Goal: Complete application form

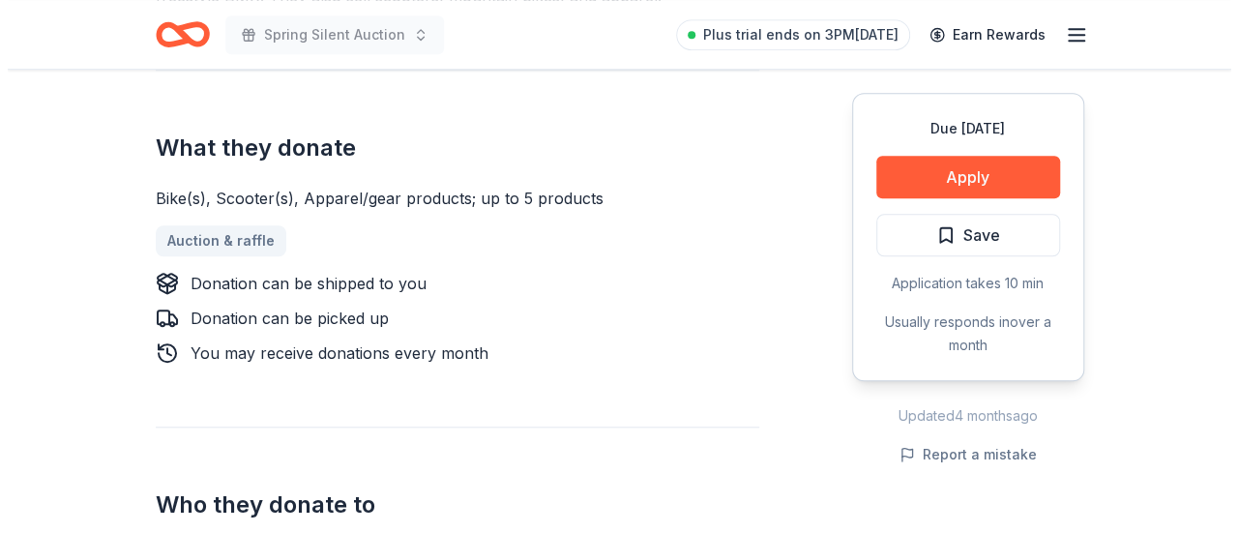
scroll to position [708, 0]
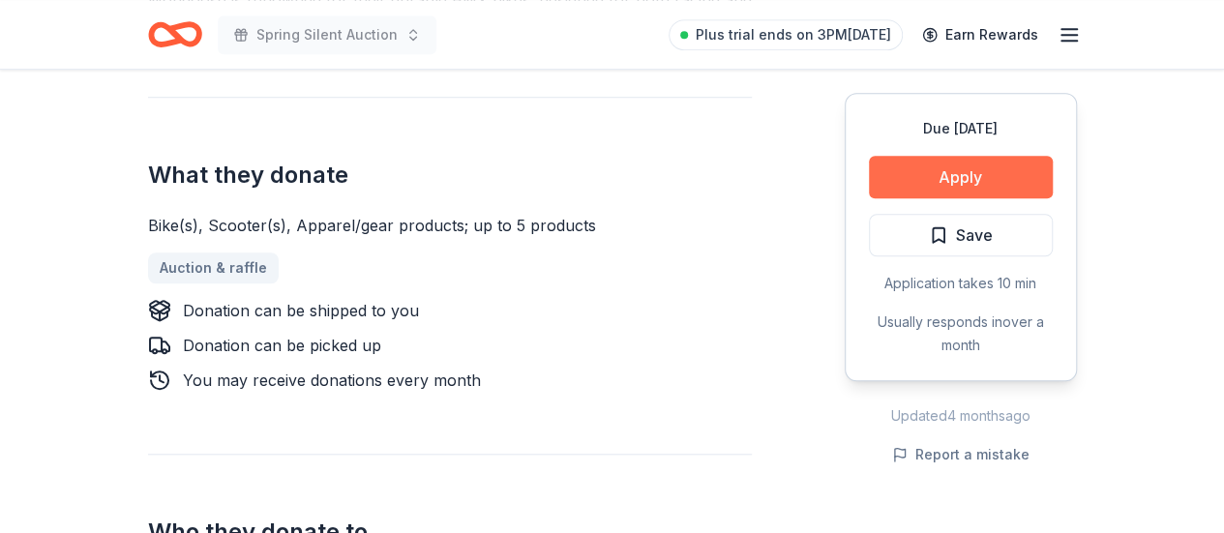
click at [902, 165] on button "Apply" at bounding box center [961, 177] width 184 height 43
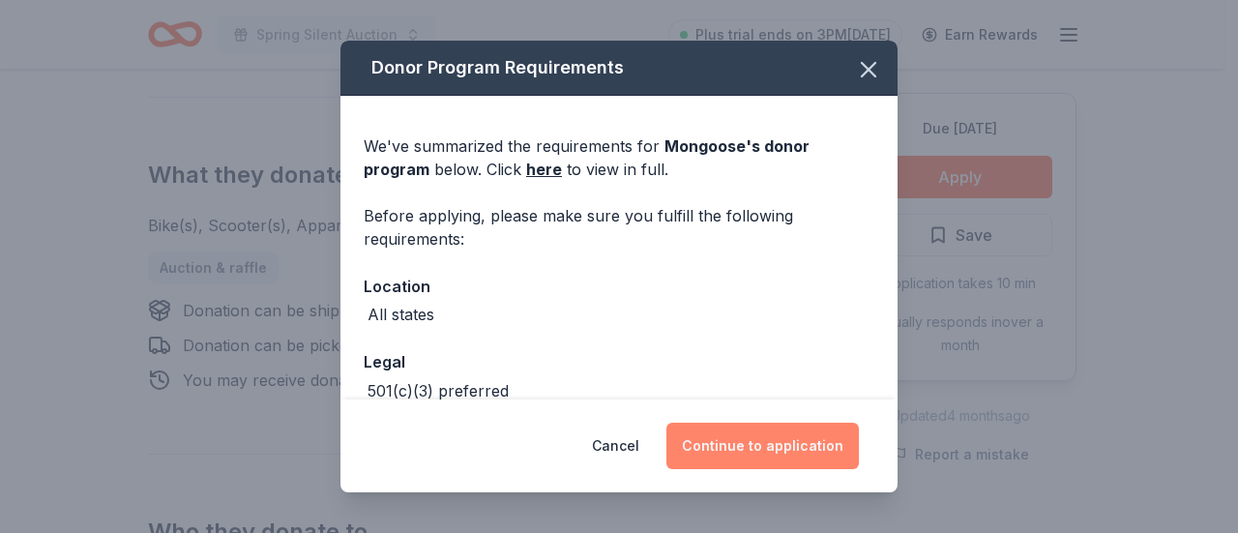
click at [755, 448] on button "Continue to application" at bounding box center [763, 446] width 193 height 46
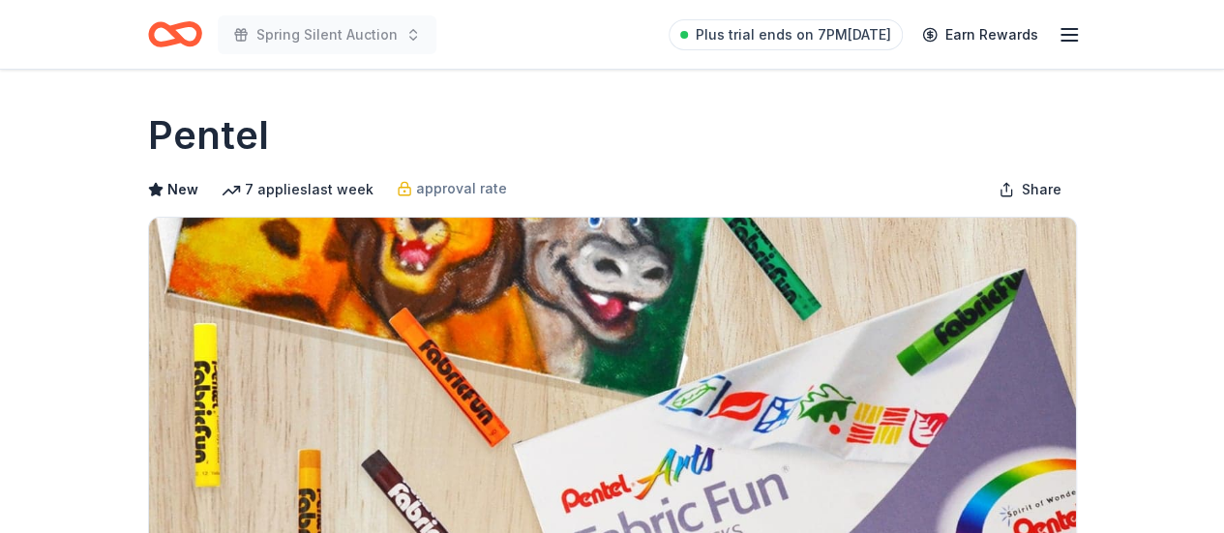
click at [179, 308] on img at bounding box center [612, 403] width 927 height 370
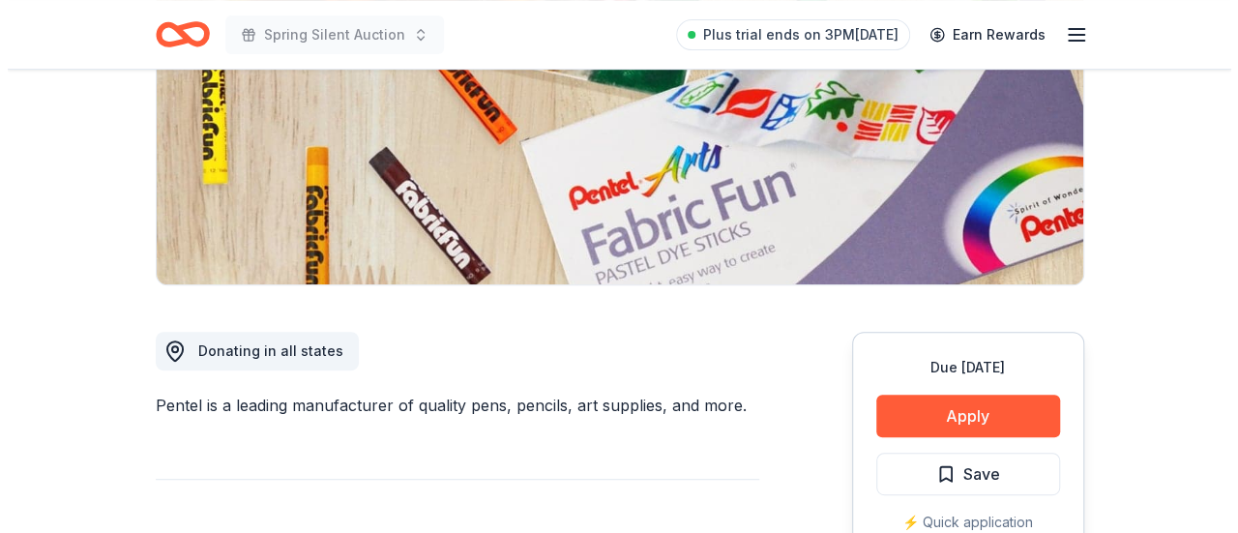
scroll to position [310, 0]
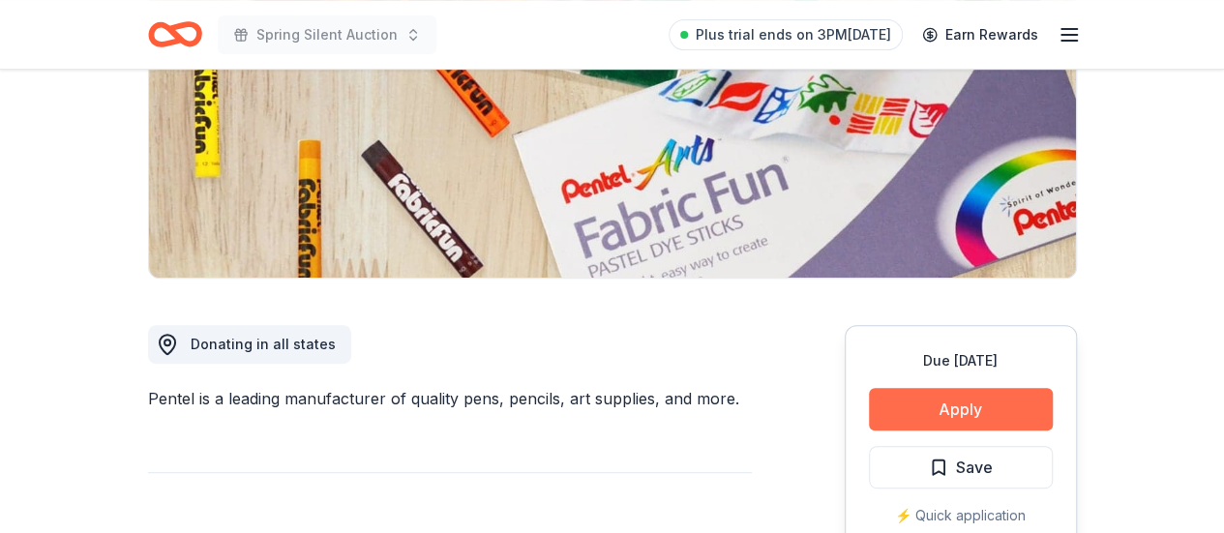
click at [943, 404] on button "Apply" at bounding box center [961, 409] width 184 height 43
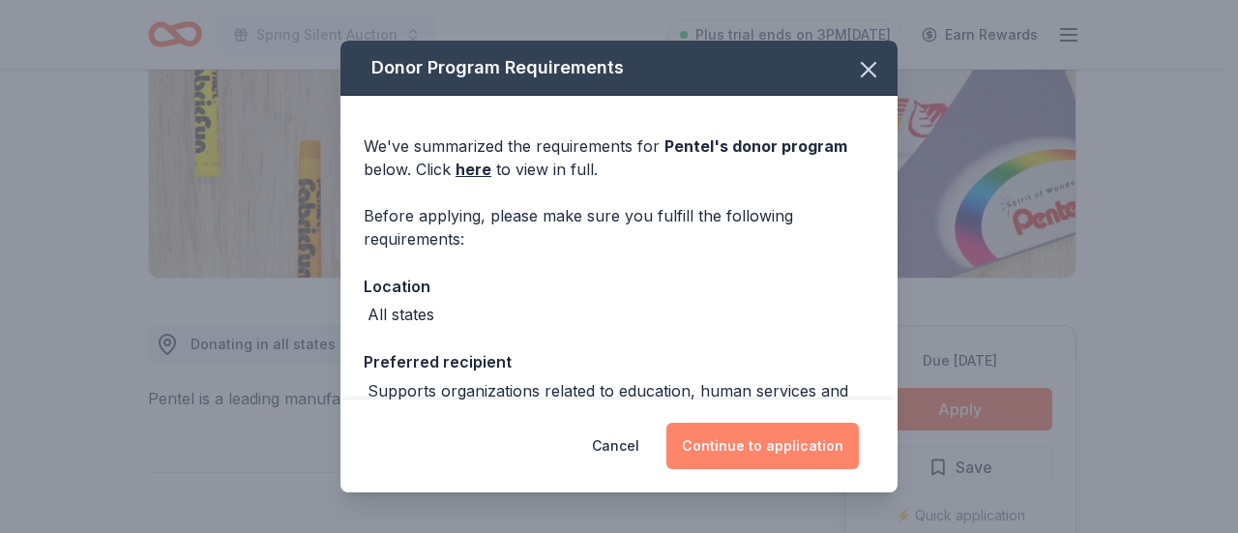
click at [751, 444] on button "Continue to application" at bounding box center [763, 446] width 193 height 46
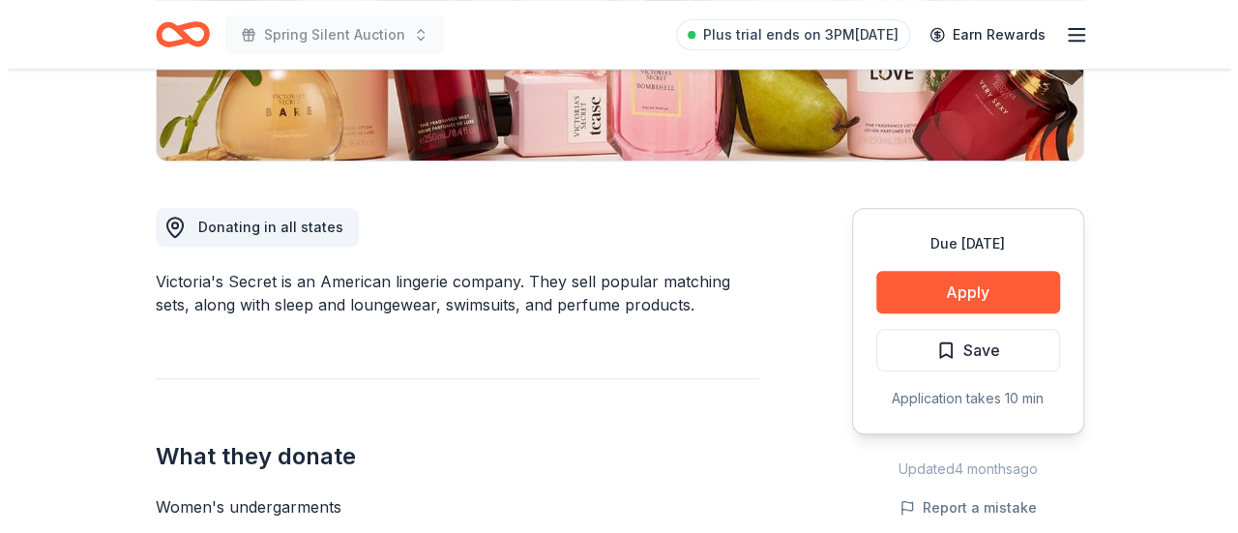
scroll to position [463, 0]
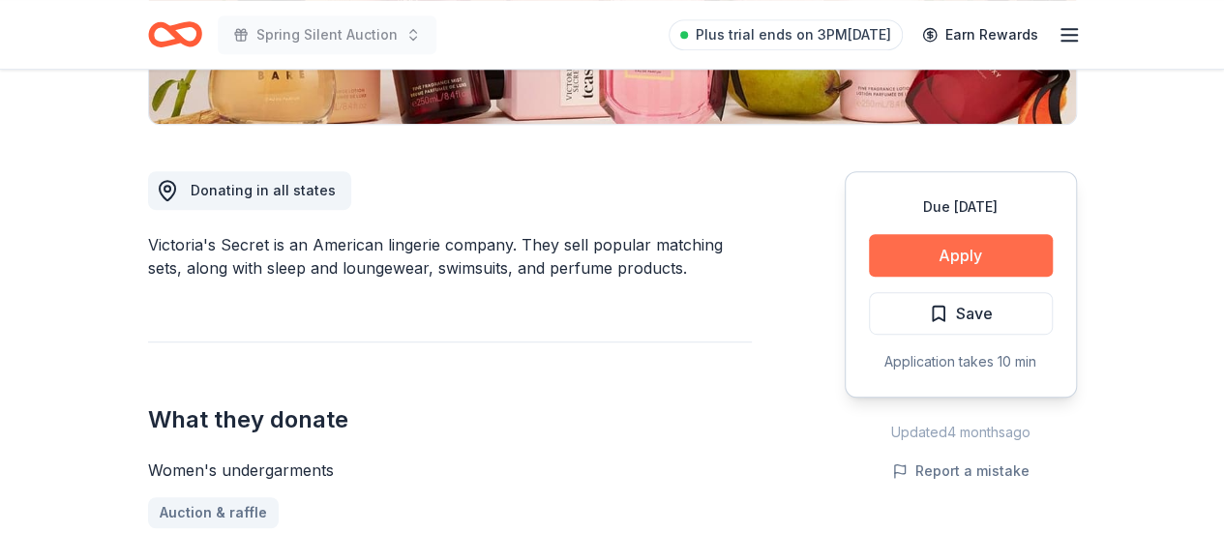
click at [1024, 251] on button "Apply" at bounding box center [961, 255] width 184 height 43
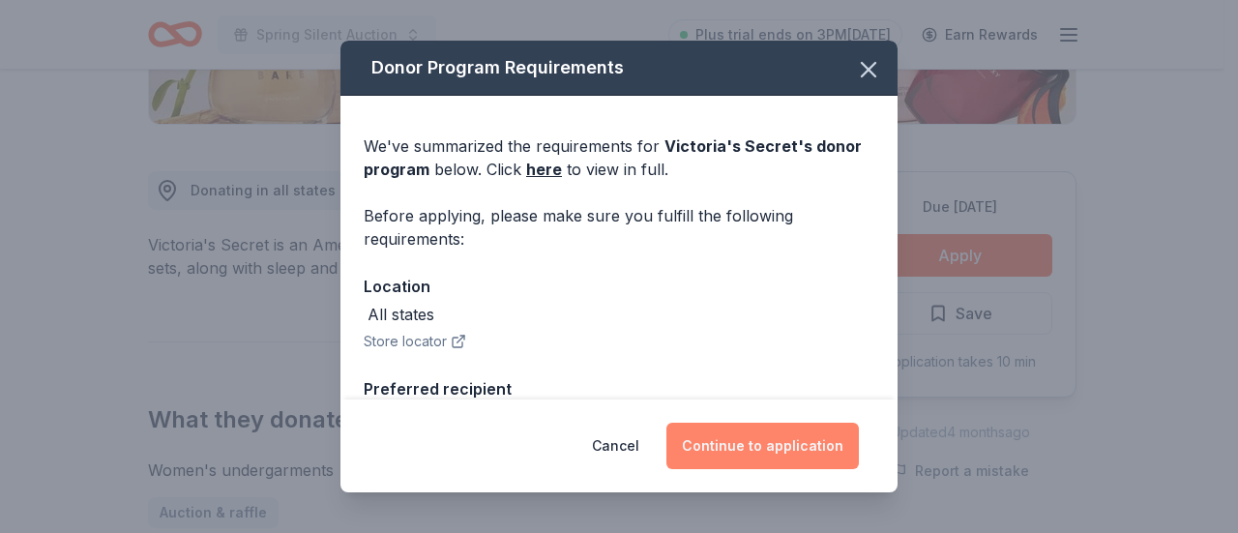
click at [758, 442] on button "Continue to application" at bounding box center [763, 446] width 193 height 46
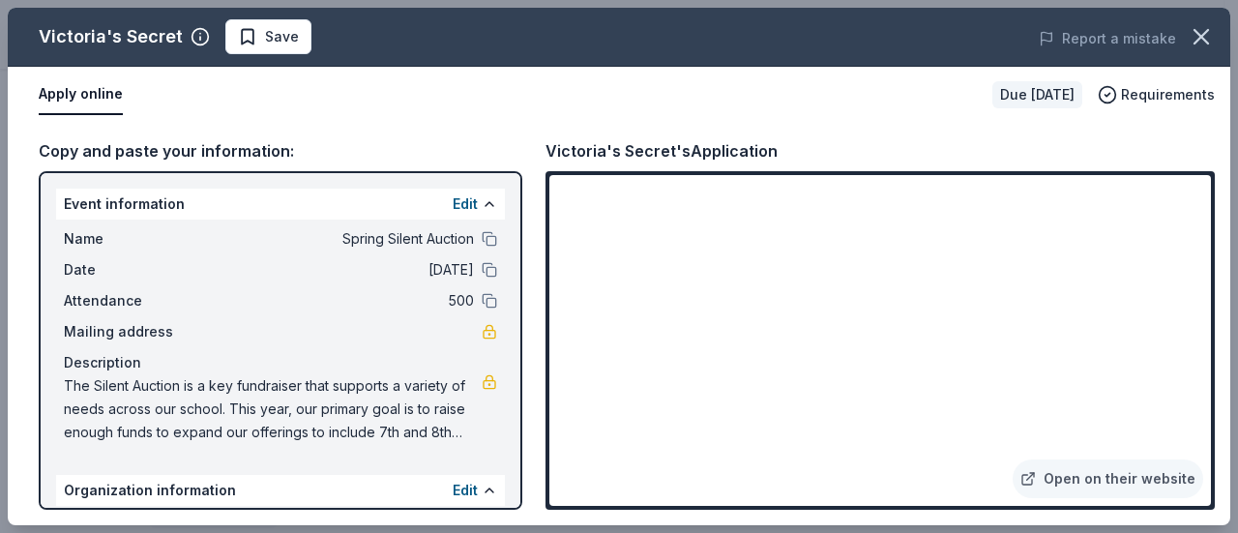
click at [1219, 374] on div "Copy and paste your information: Event information Edit Name Spring Silent Auct…" at bounding box center [619, 324] width 1223 height 402
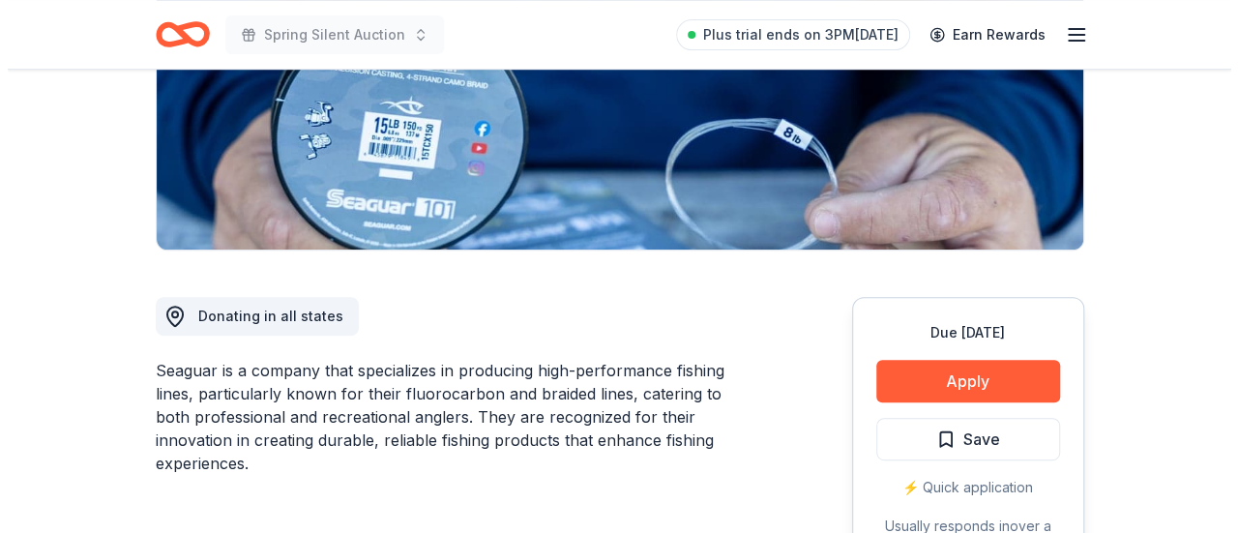
scroll to position [334, 0]
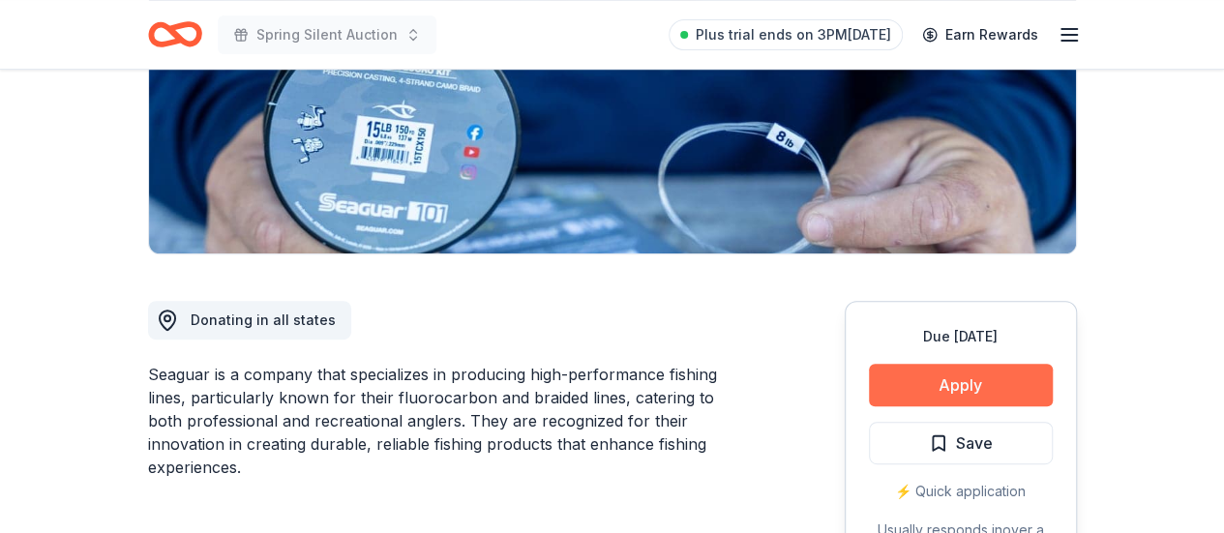
click at [988, 377] on button "Apply" at bounding box center [961, 385] width 184 height 43
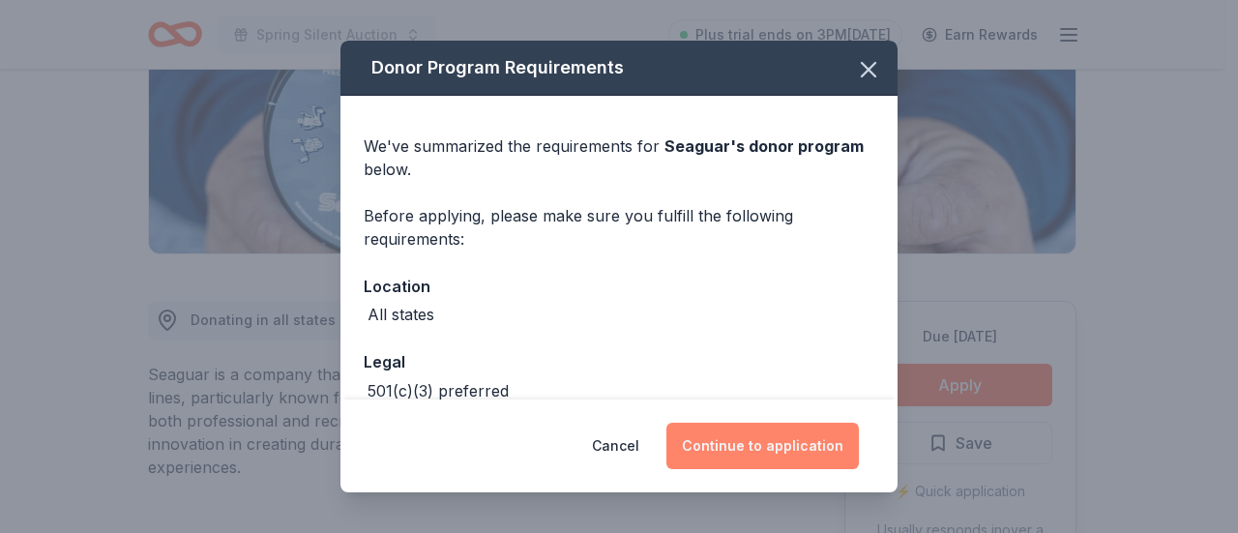
click at [729, 435] on button "Continue to application" at bounding box center [763, 446] width 193 height 46
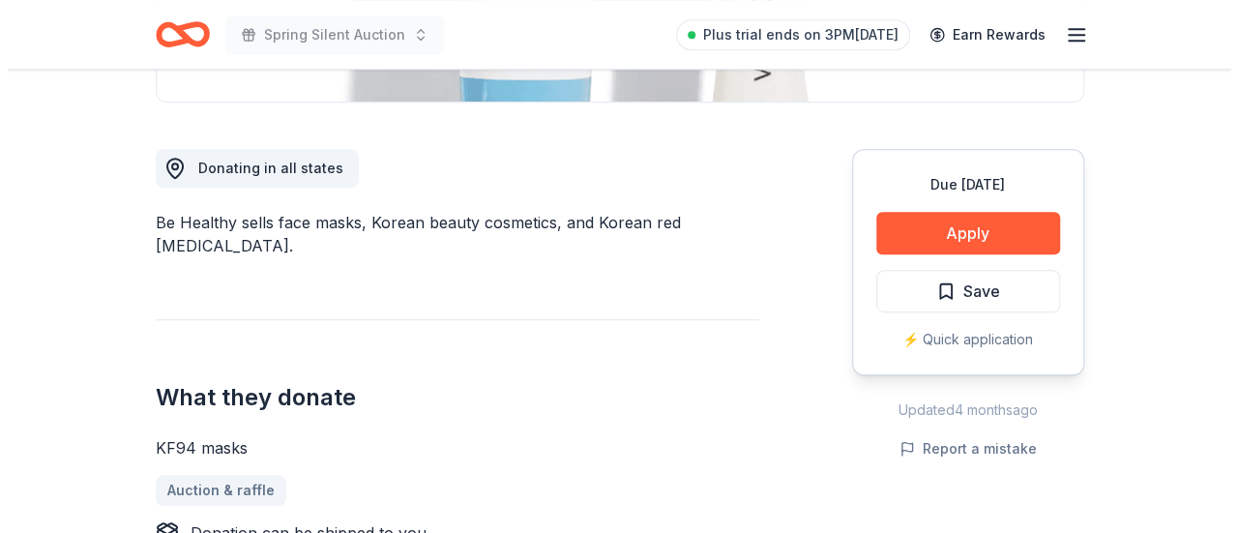
scroll to position [483, 0]
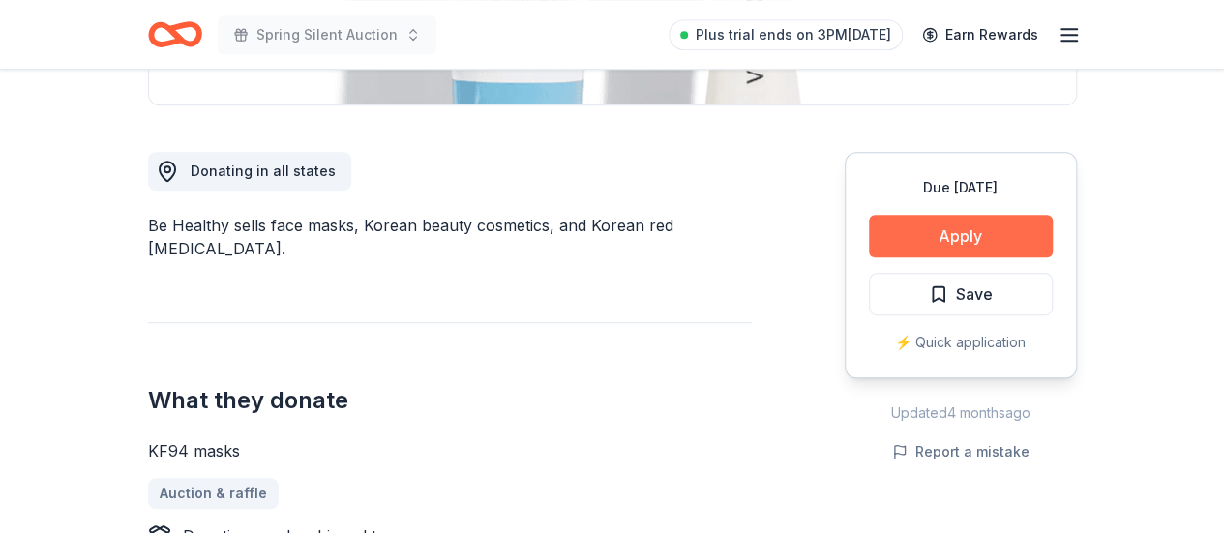
click at [975, 239] on button "Apply" at bounding box center [961, 236] width 184 height 43
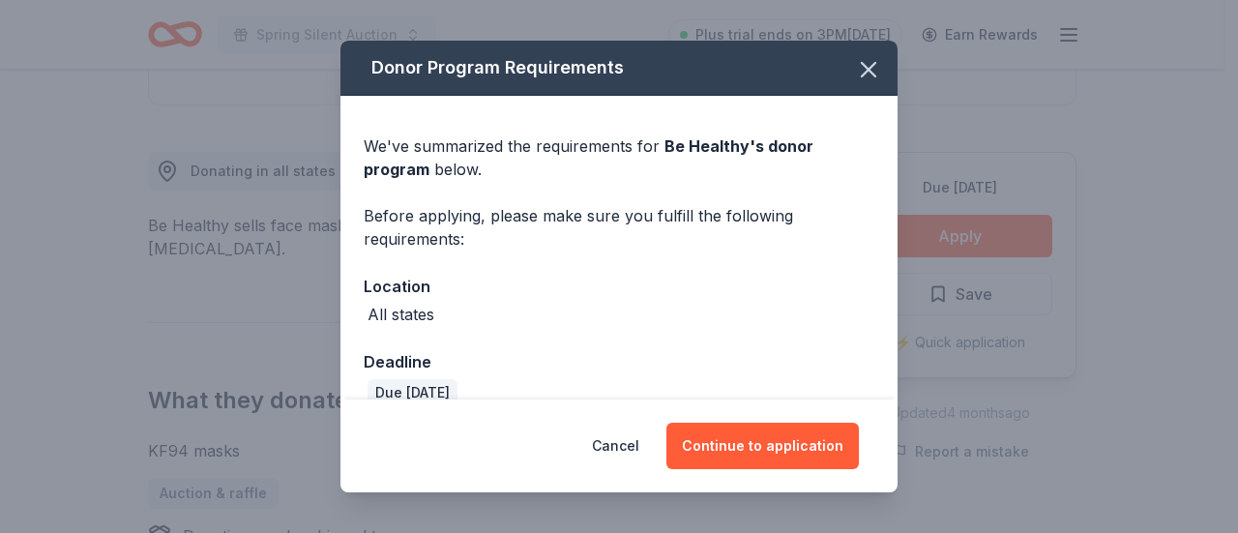
click at [774, 418] on div "Cancel Continue to application" at bounding box center [619, 446] width 557 height 93
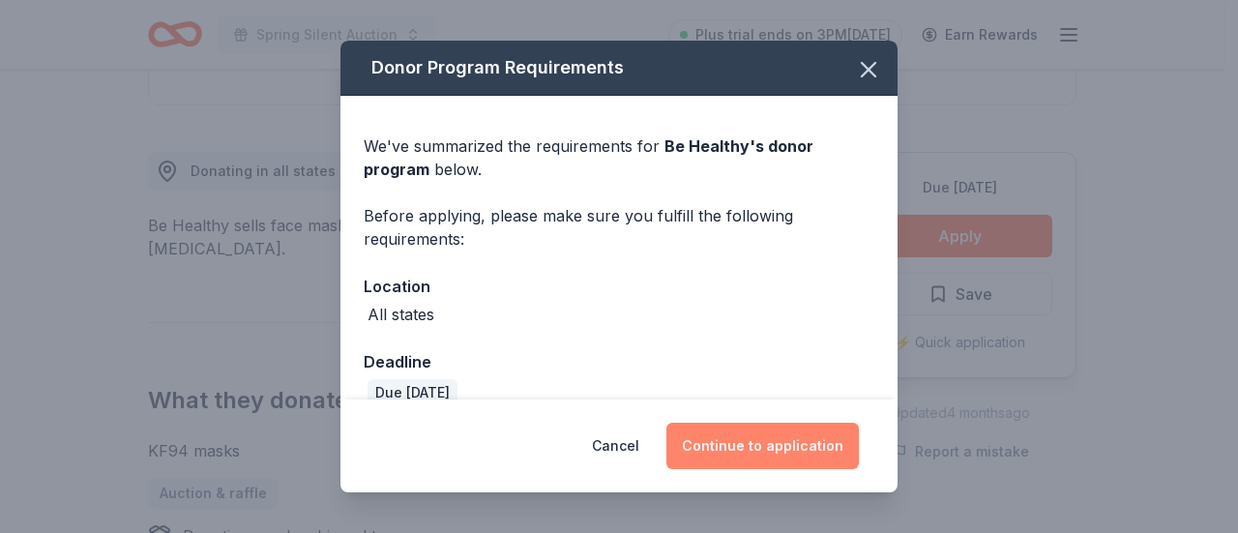
click at [771, 440] on button "Continue to application" at bounding box center [763, 446] width 193 height 46
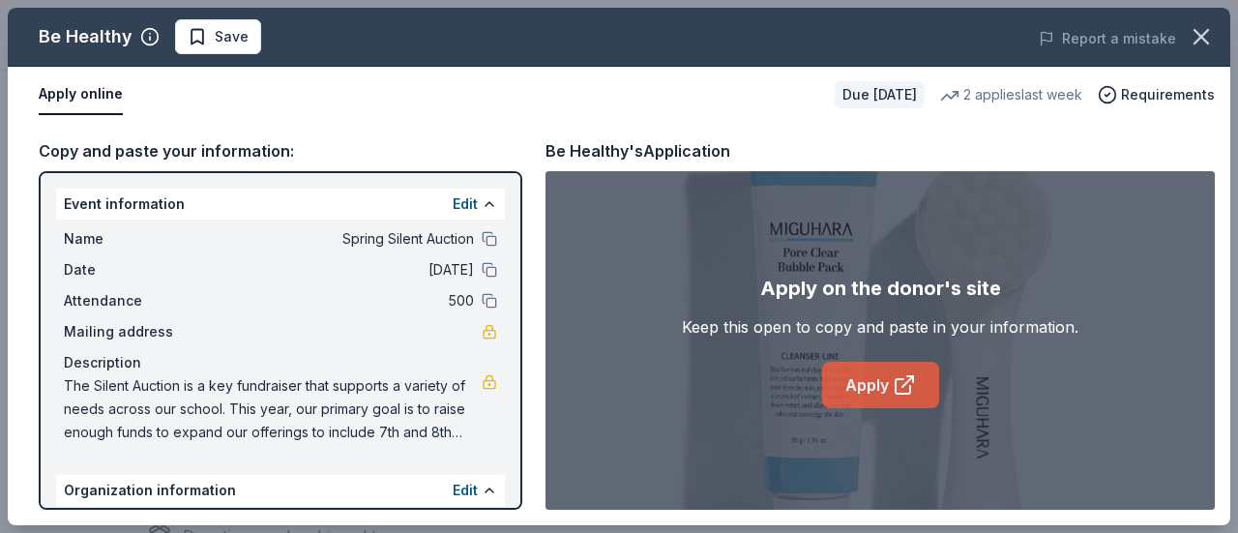
click at [858, 382] on link "Apply" at bounding box center [880, 385] width 117 height 46
click at [882, 373] on link "Apply" at bounding box center [880, 385] width 117 height 46
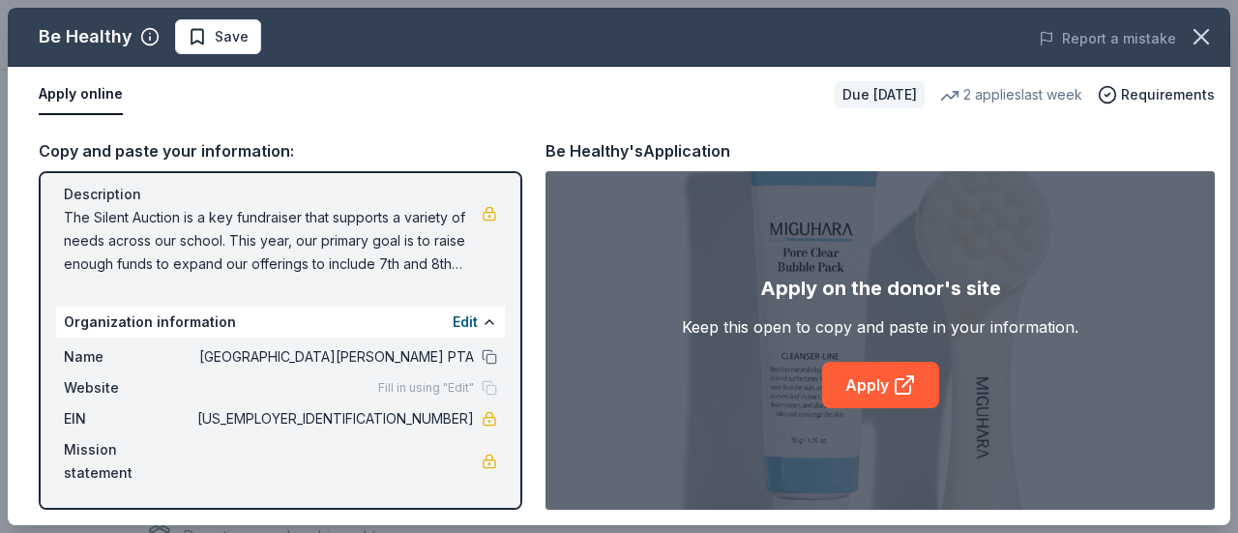
scroll to position [0, 0]
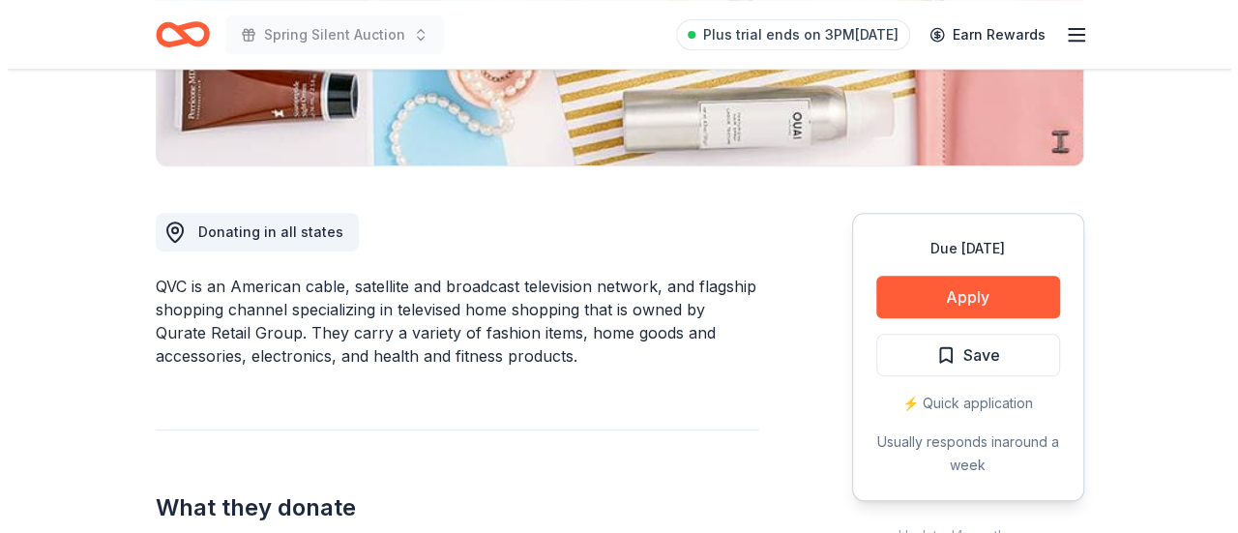
scroll to position [474, 0]
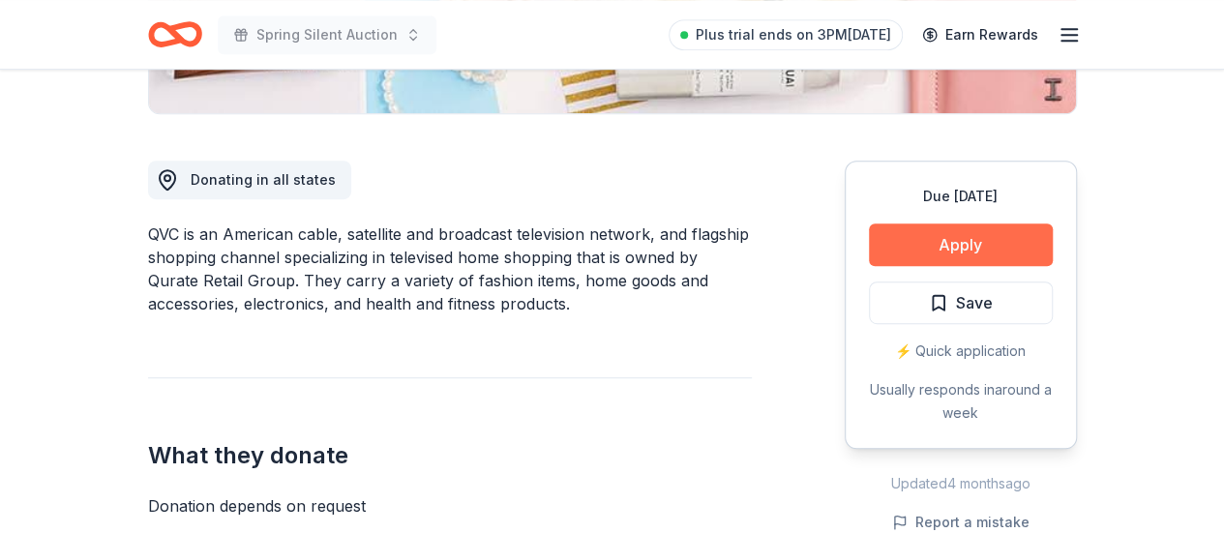
click at [942, 244] on button "Apply" at bounding box center [961, 245] width 184 height 43
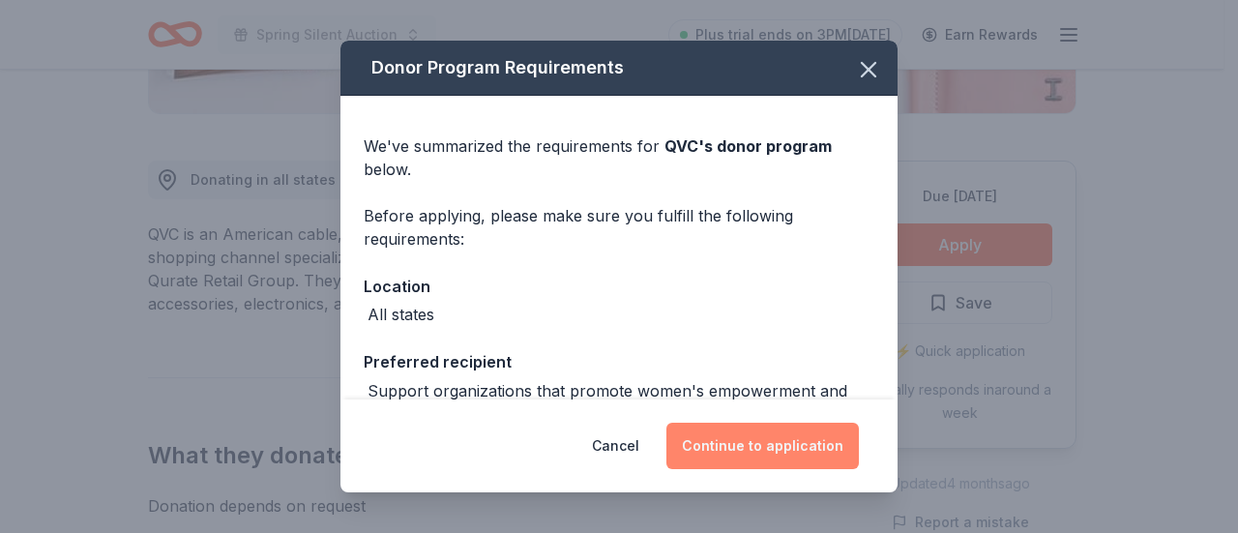
click at [747, 444] on button "Continue to application" at bounding box center [763, 446] width 193 height 46
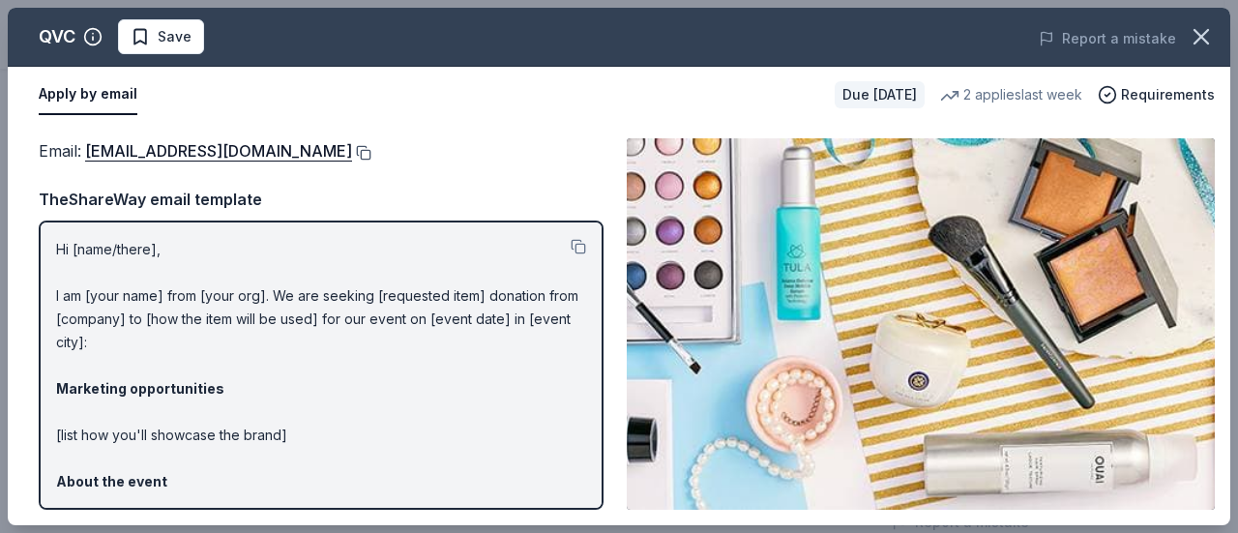
click at [352, 155] on button at bounding box center [361, 152] width 19 height 15
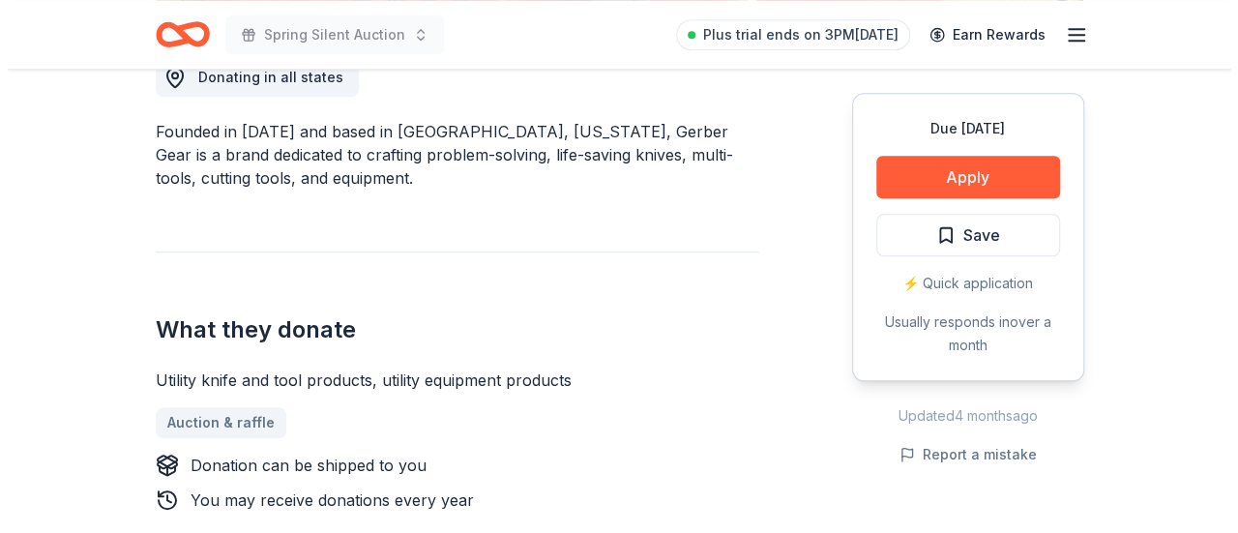
scroll to position [573, 0]
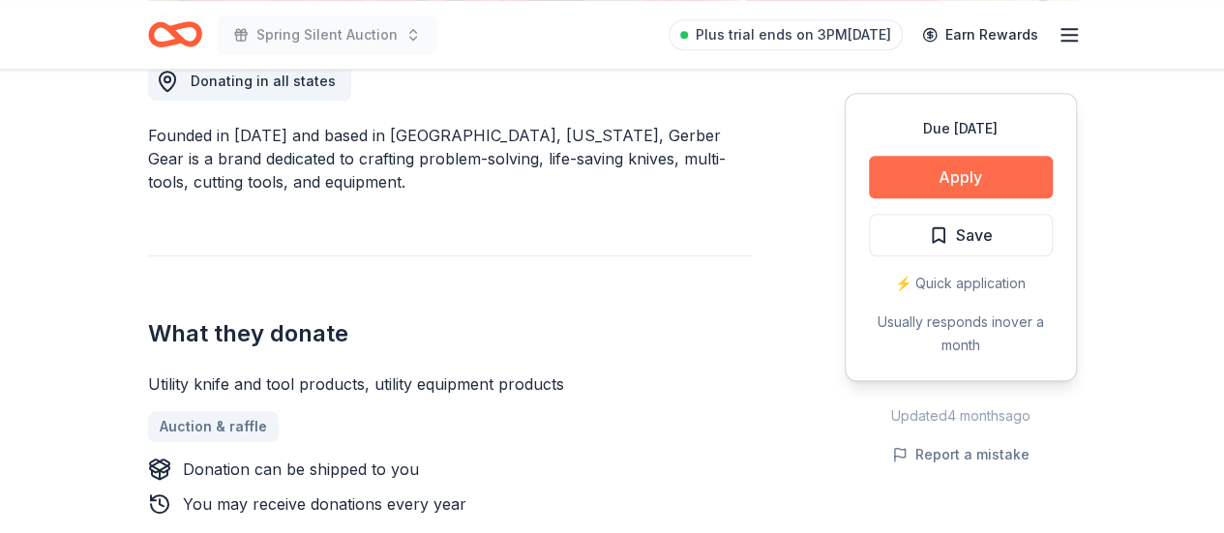
click at [929, 165] on button "Apply" at bounding box center [961, 177] width 184 height 43
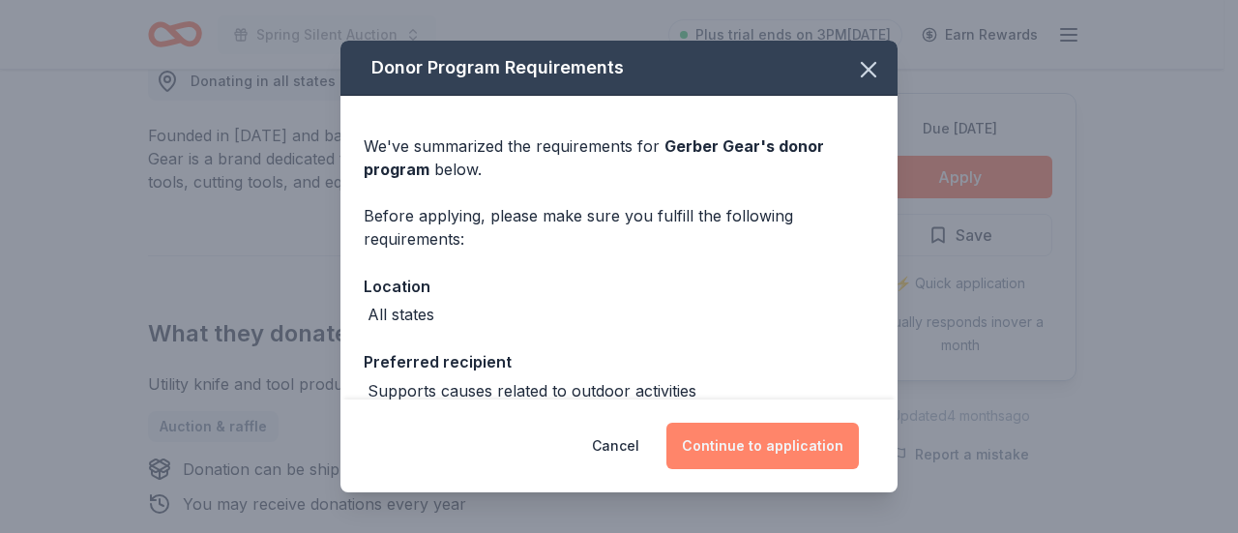
click at [750, 434] on button "Continue to application" at bounding box center [763, 446] width 193 height 46
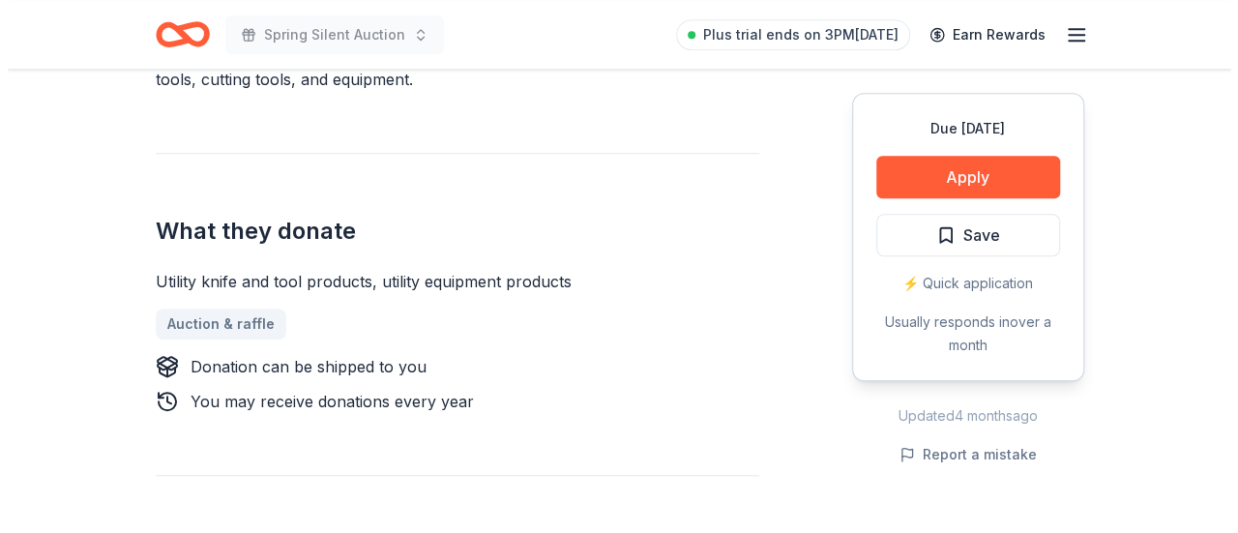
scroll to position [671, 0]
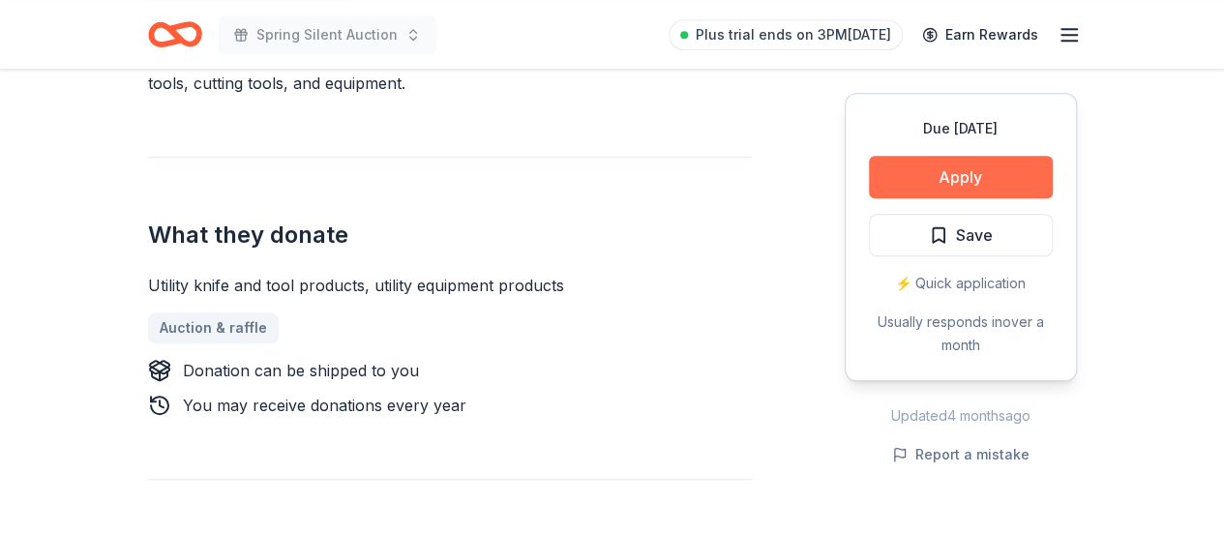
click at [940, 185] on button "Apply" at bounding box center [961, 177] width 184 height 43
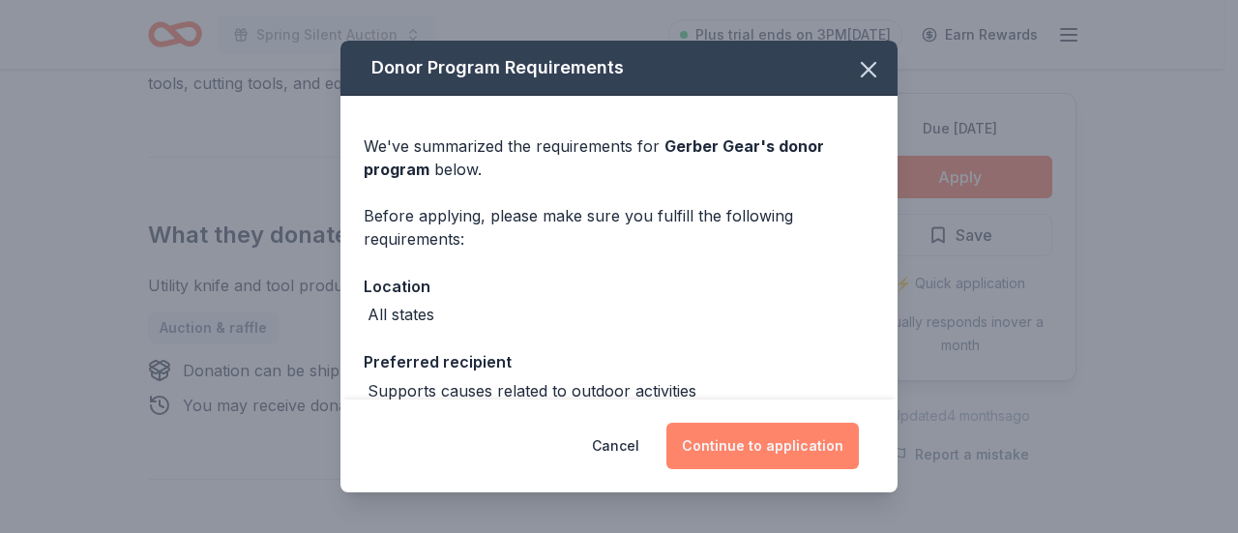
click at [791, 423] on button "Continue to application" at bounding box center [763, 446] width 193 height 46
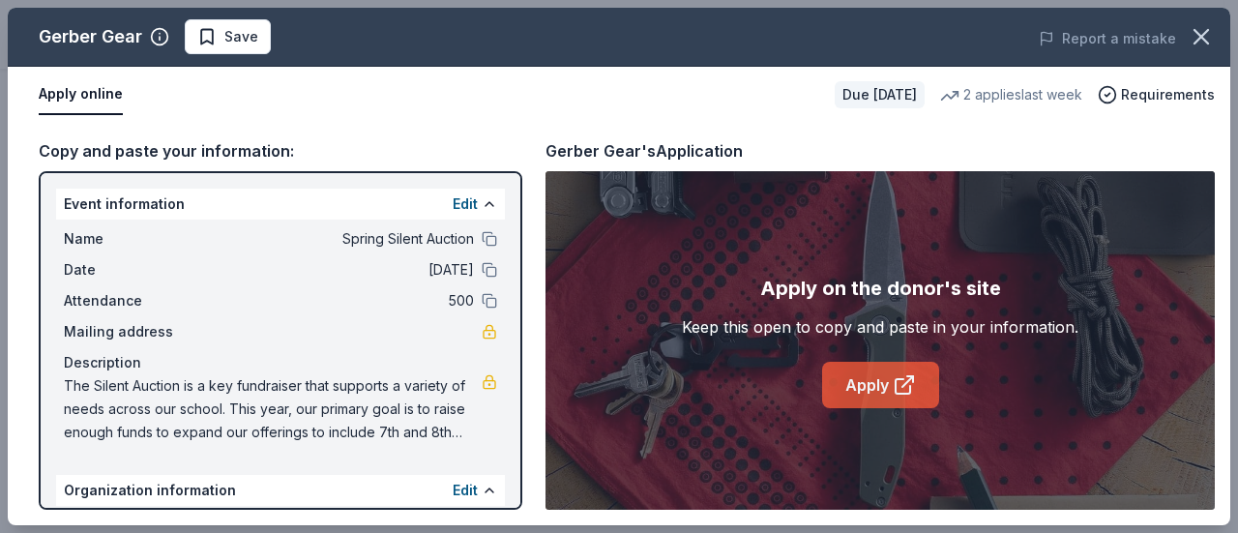
click at [883, 374] on link "Apply" at bounding box center [880, 385] width 117 height 46
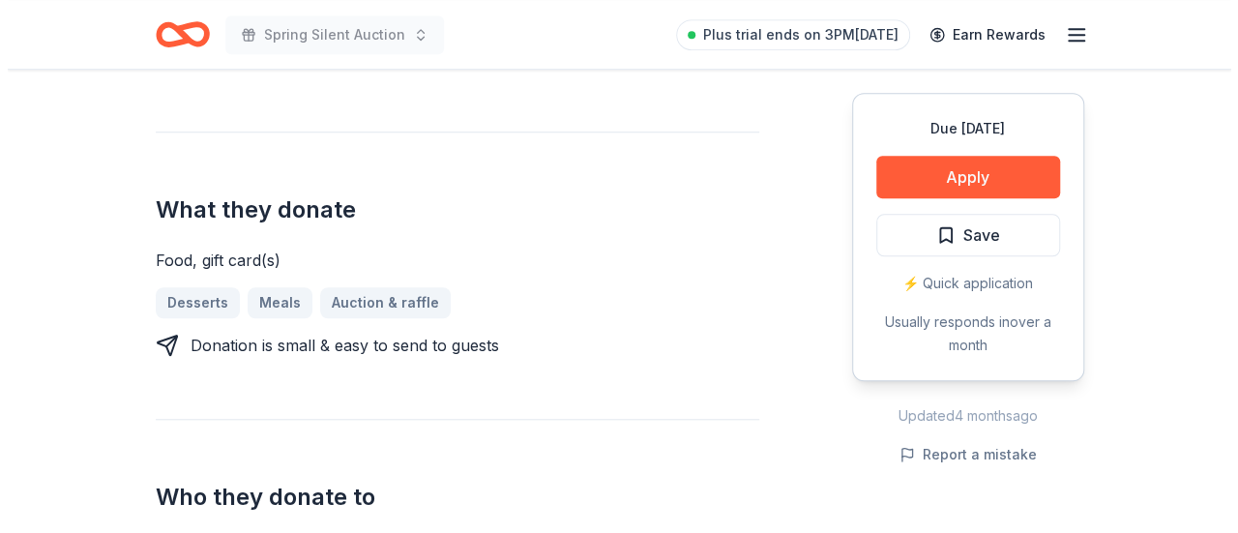
scroll to position [708, 0]
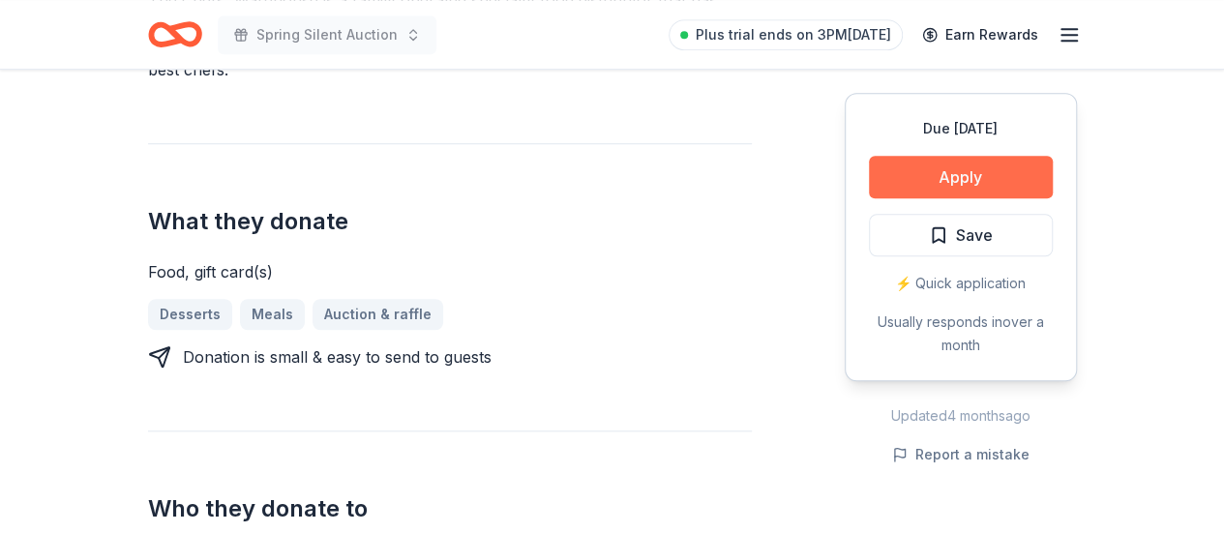
click at [966, 169] on button "Apply" at bounding box center [961, 177] width 184 height 43
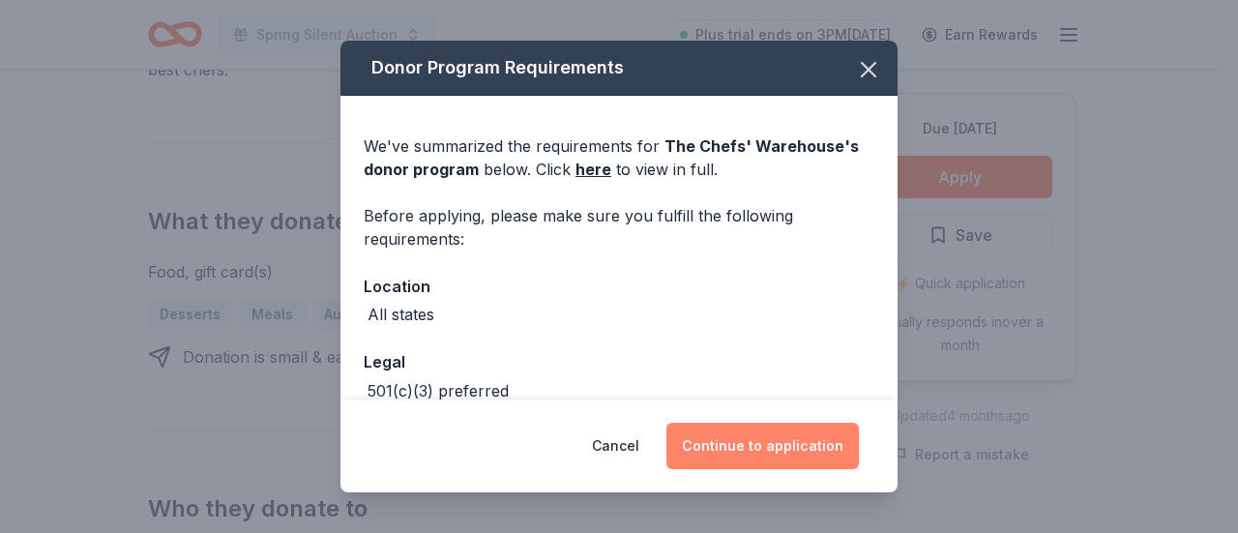
click at [801, 440] on button "Continue to application" at bounding box center [763, 446] width 193 height 46
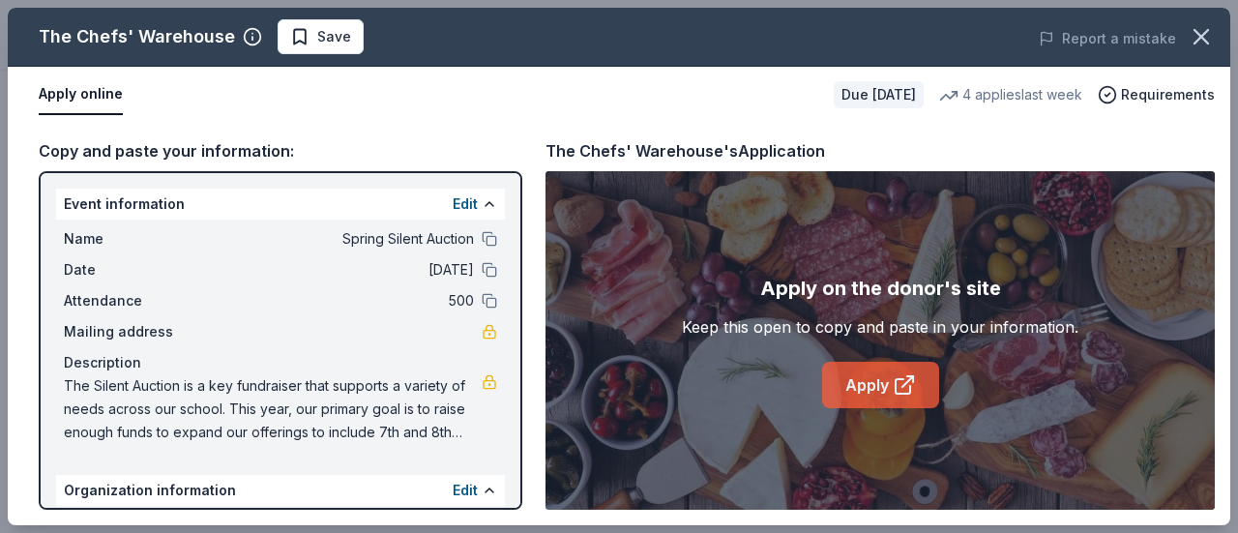
click at [892, 381] on link "Apply" at bounding box center [880, 385] width 117 height 46
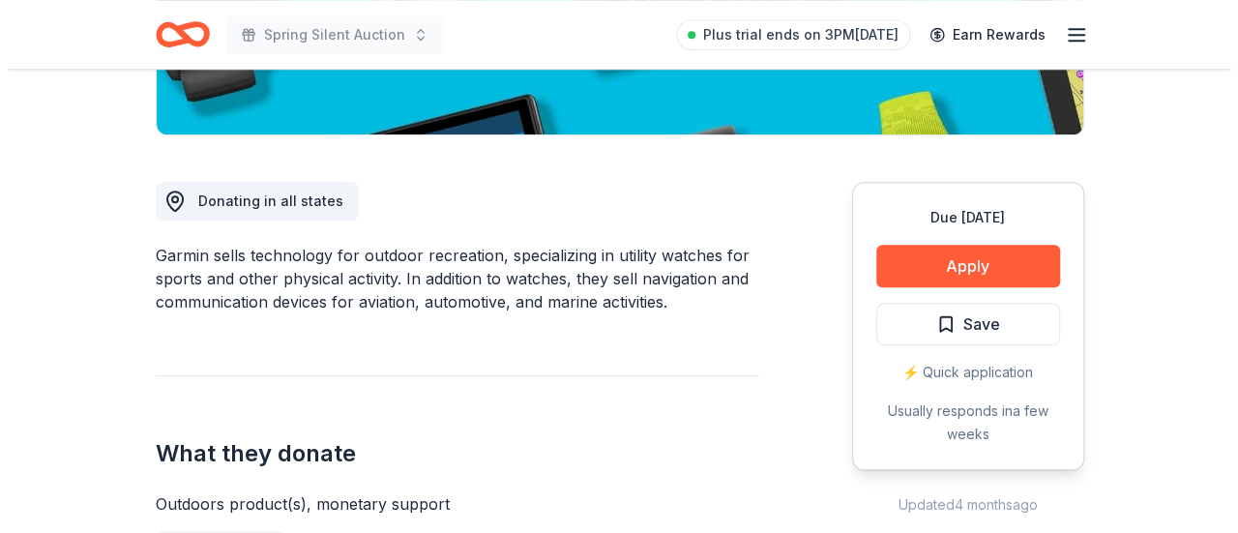
scroll to position [457, 0]
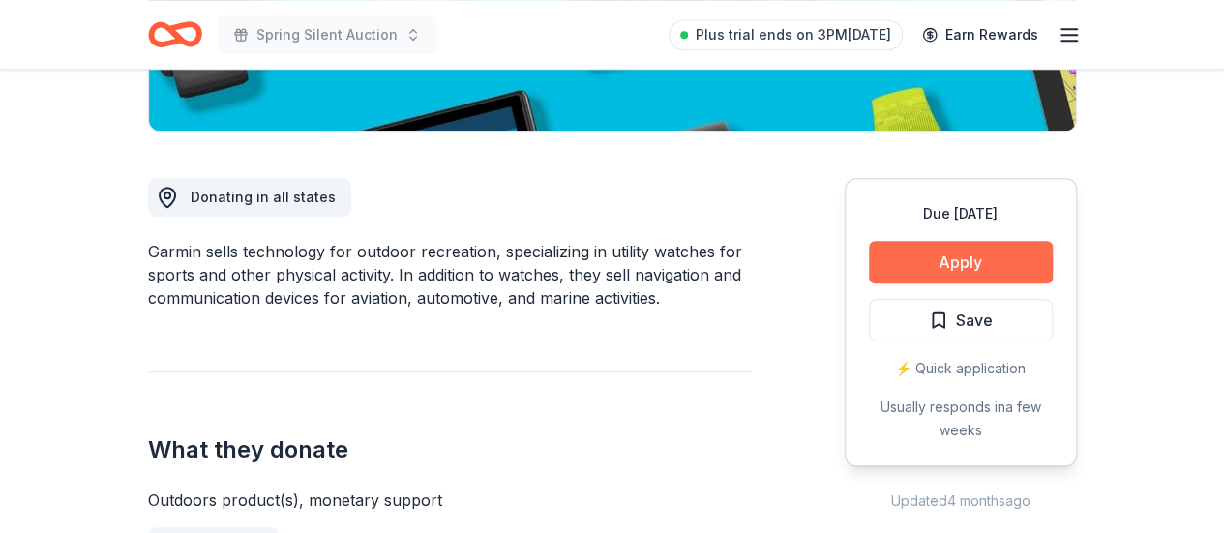
click at [999, 252] on button "Apply" at bounding box center [961, 262] width 184 height 43
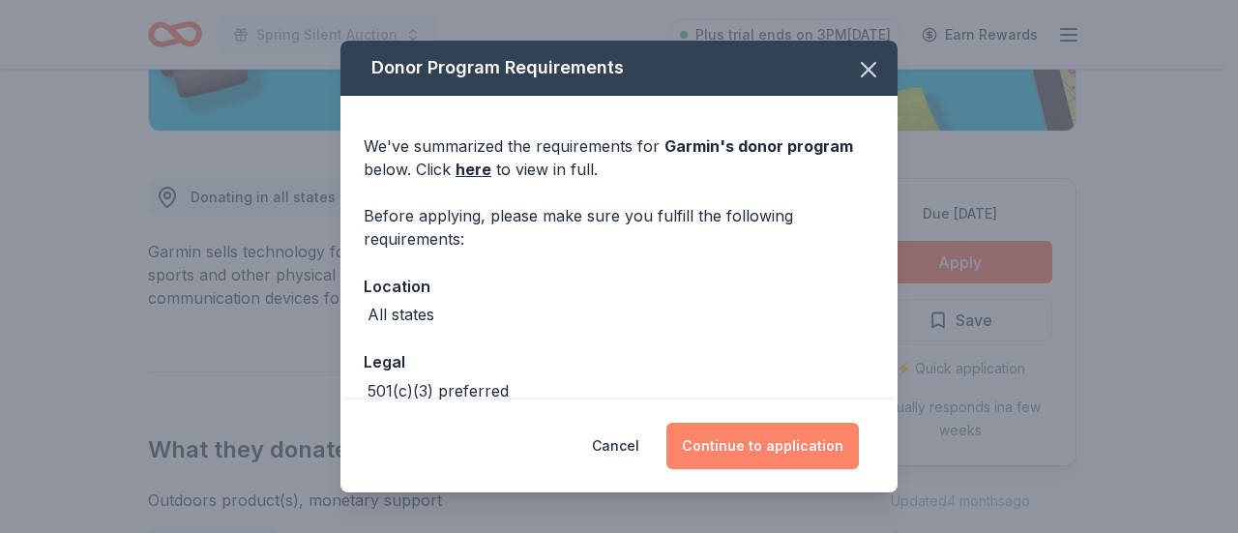
click at [829, 432] on button "Continue to application" at bounding box center [763, 446] width 193 height 46
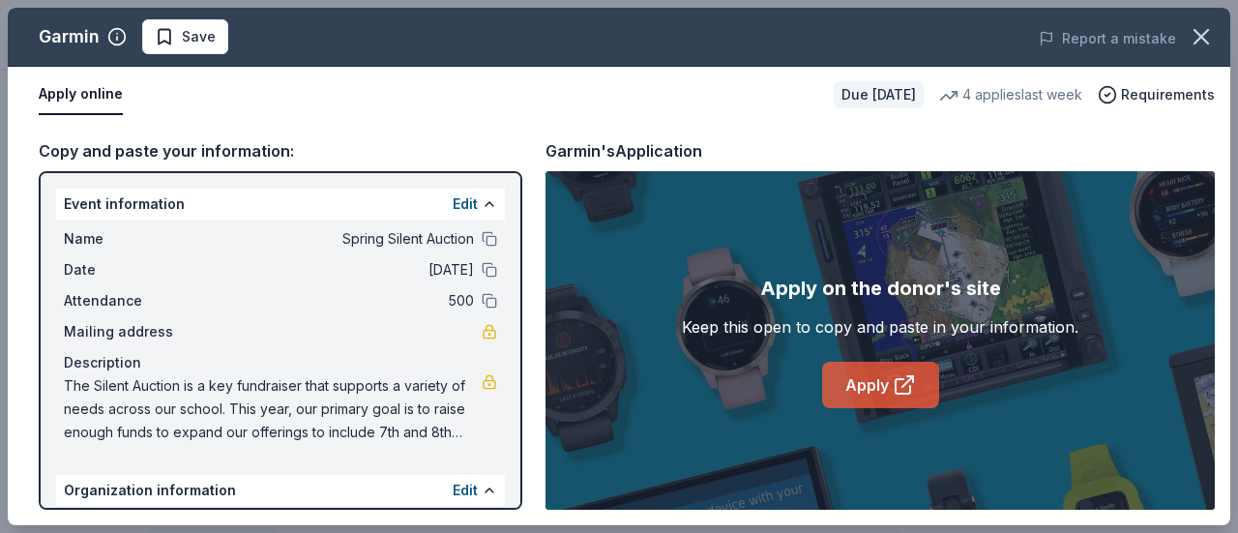
click at [843, 391] on link "Apply" at bounding box center [880, 385] width 117 height 46
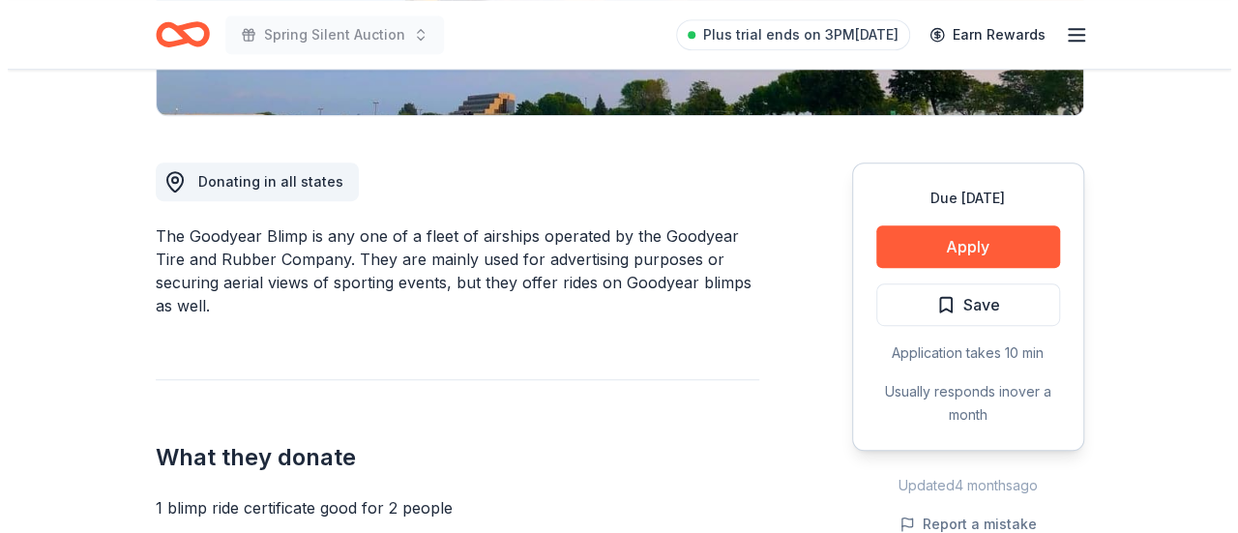
scroll to position [495, 0]
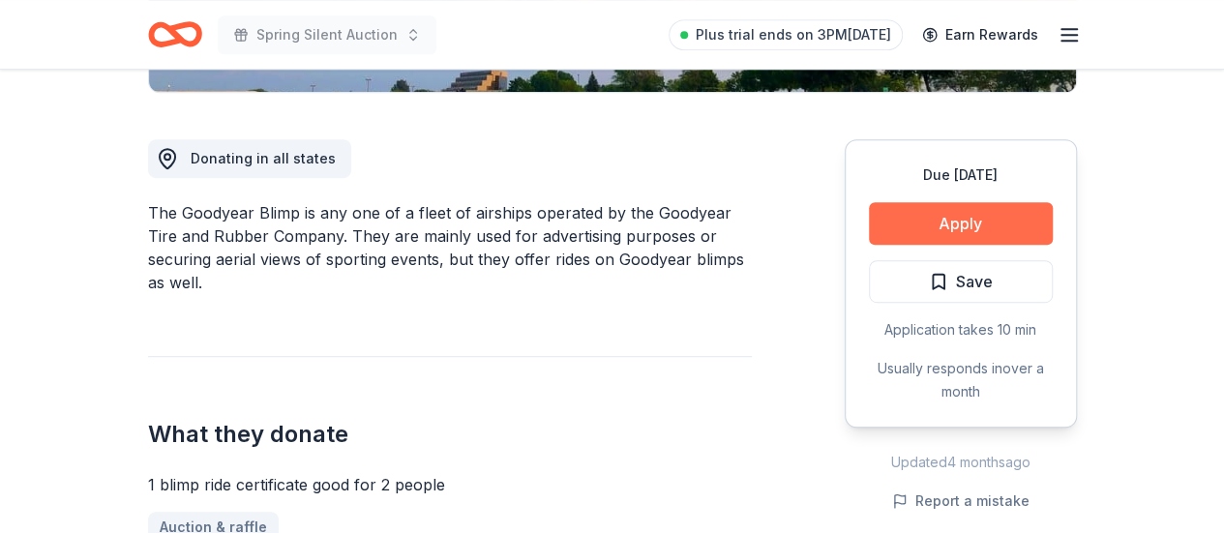
click at [964, 216] on button "Apply" at bounding box center [961, 223] width 184 height 43
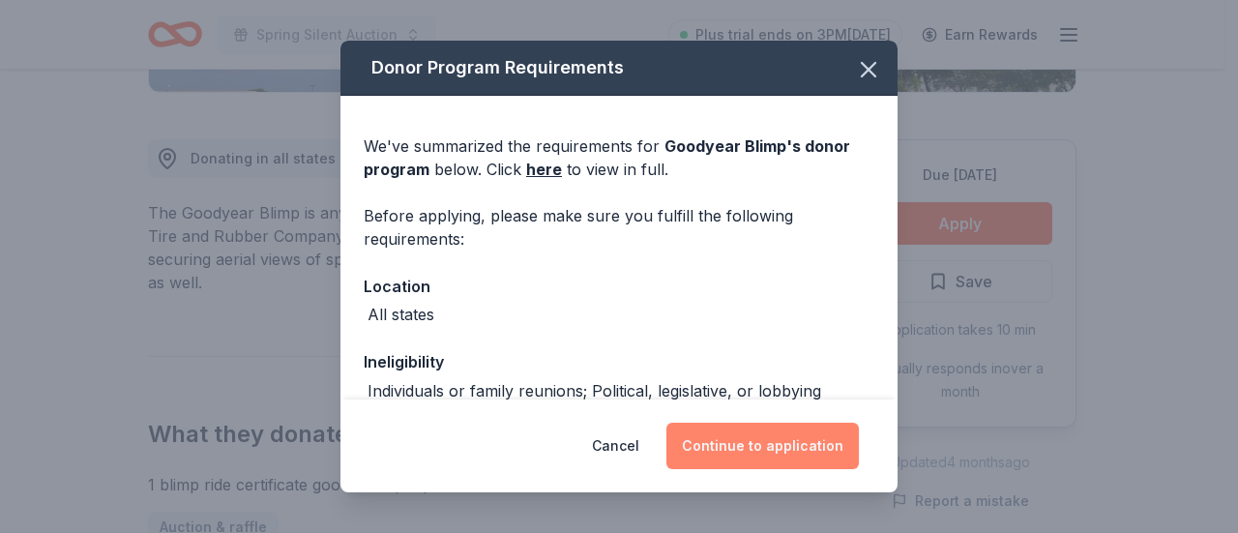
click at [779, 447] on button "Continue to application" at bounding box center [763, 446] width 193 height 46
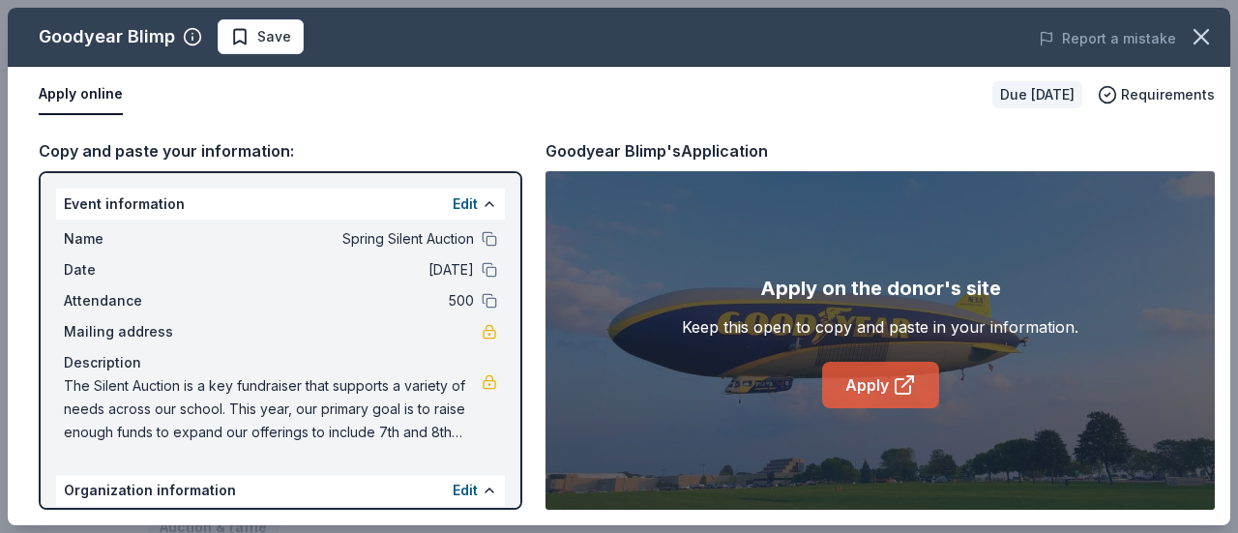
click at [896, 386] on icon at bounding box center [903, 386] width 15 height 15
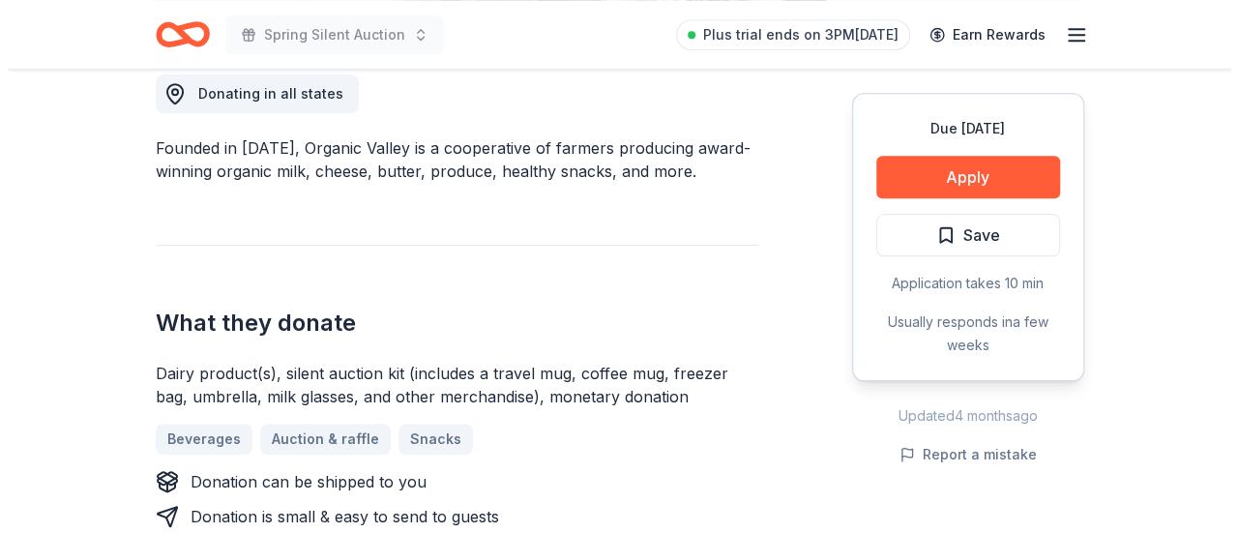
scroll to position [556, 0]
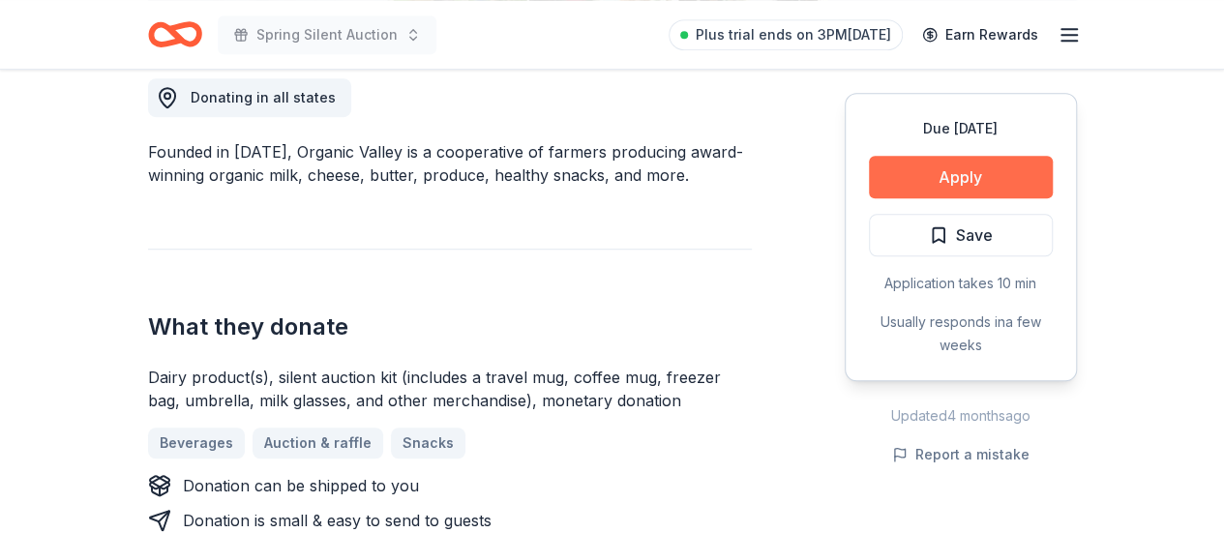
click at [906, 183] on button "Apply" at bounding box center [961, 177] width 184 height 43
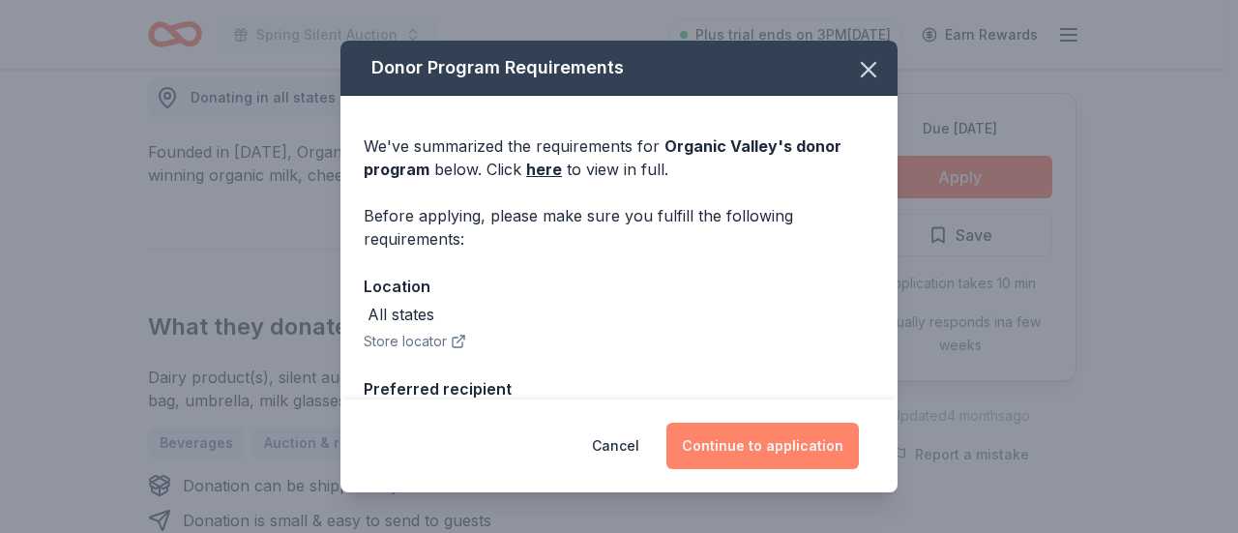
click at [765, 440] on button "Continue to application" at bounding box center [763, 446] width 193 height 46
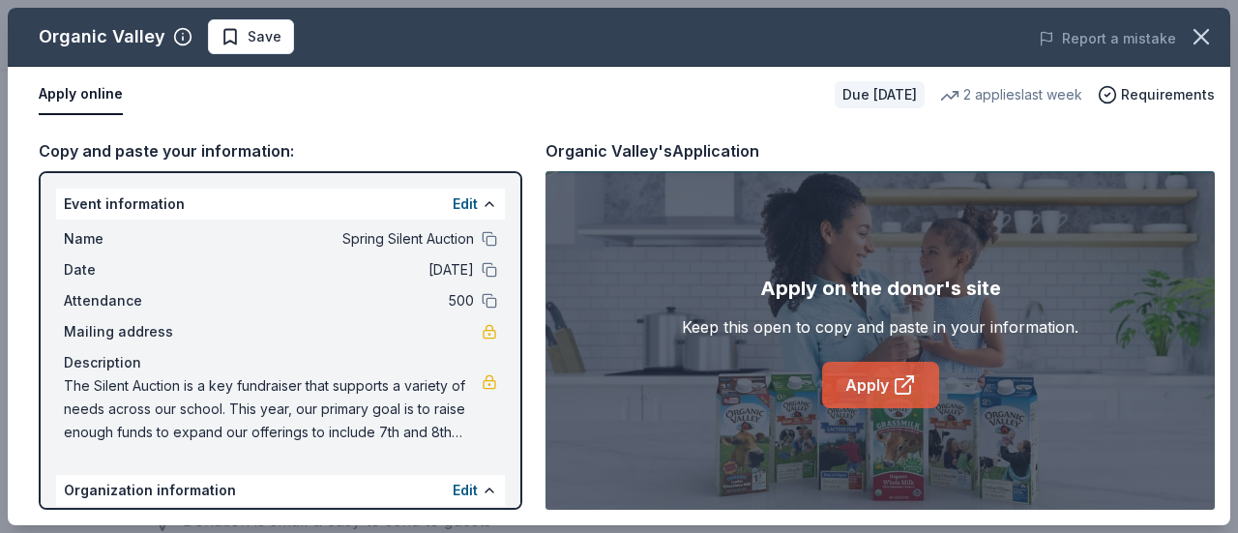
click at [863, 392] on link "Apply" at bounding box center [880, 385] width 117 height 46
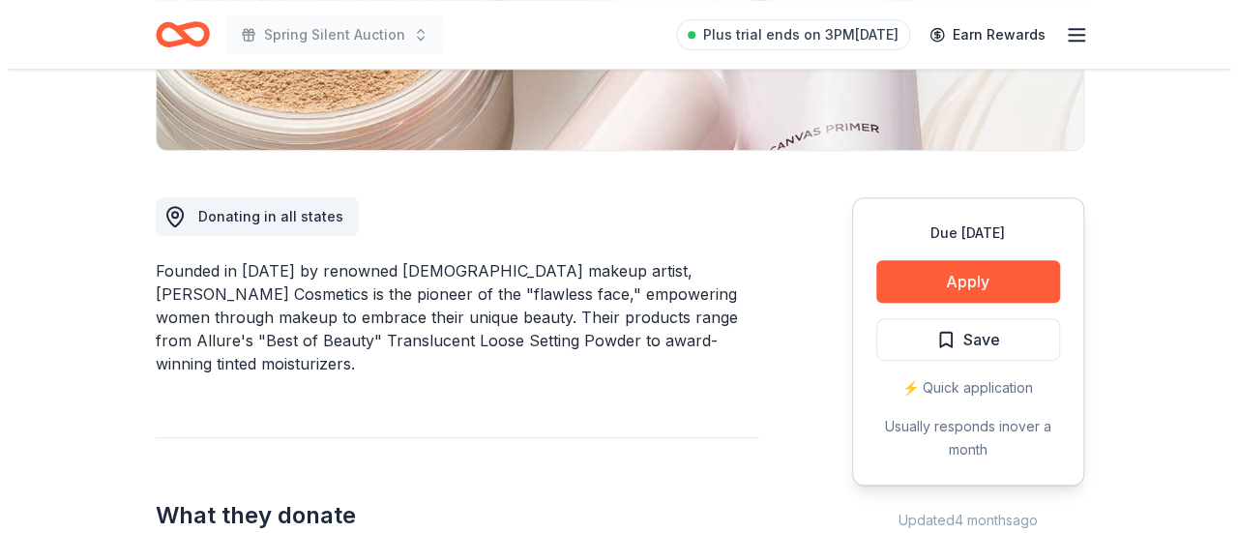
scroll to position [452, 0]
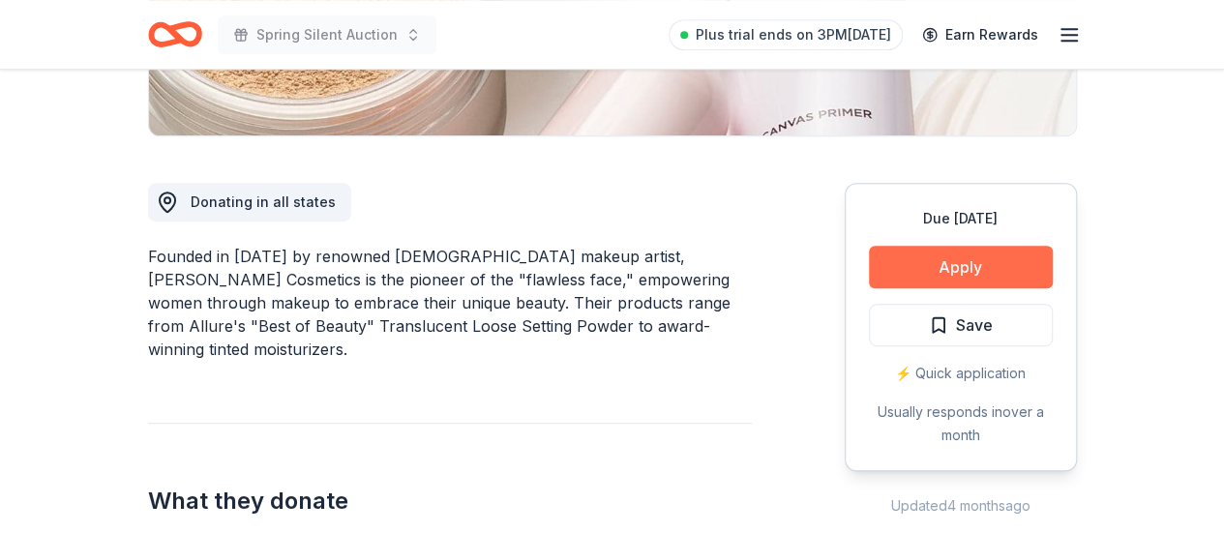
click at [935, 264] on button "Apply" at bounding box center [961, 267] width 184 height 43
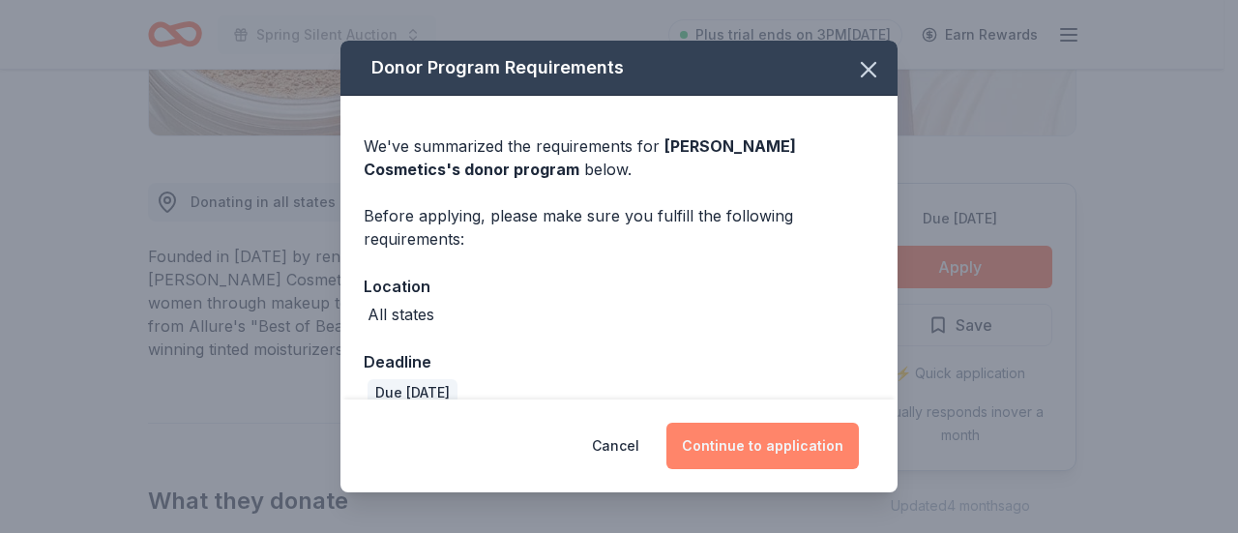
click at [724, 436] on button "Continue to application" at bounding box center [763, 446] width 193 height 46
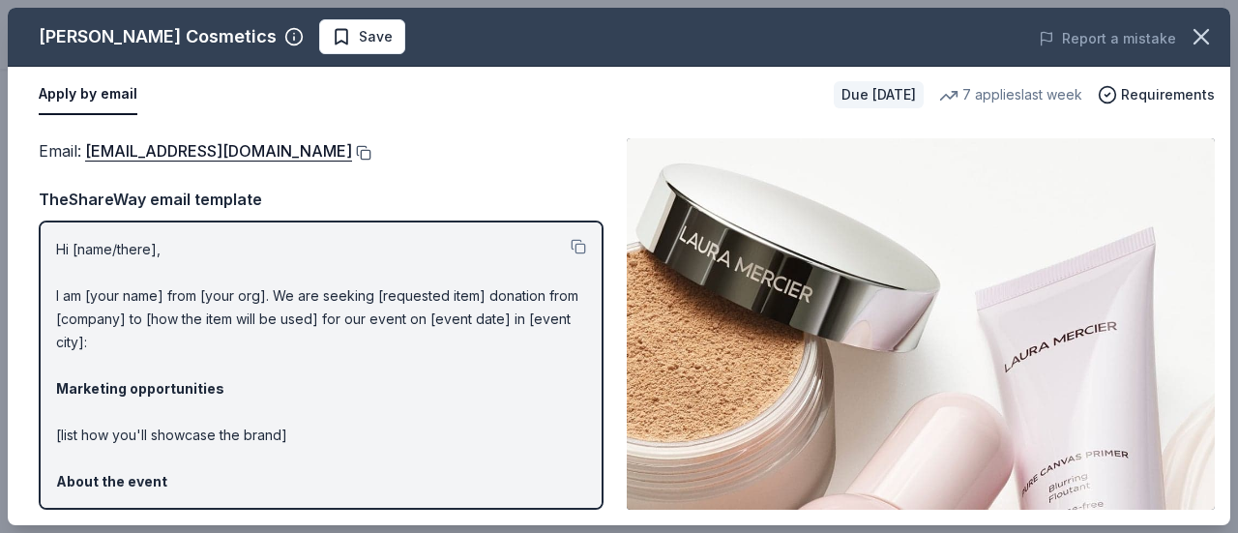
click at [352, 151] on button at bounding box center [361, 152] width 19 height 15
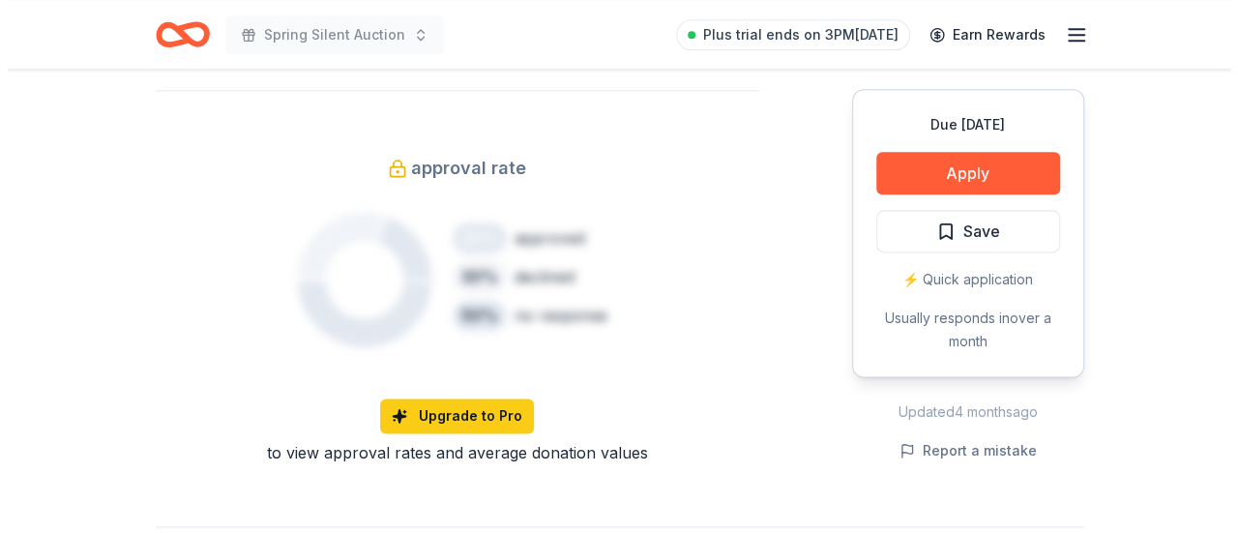
scroll to position [1159, 0]
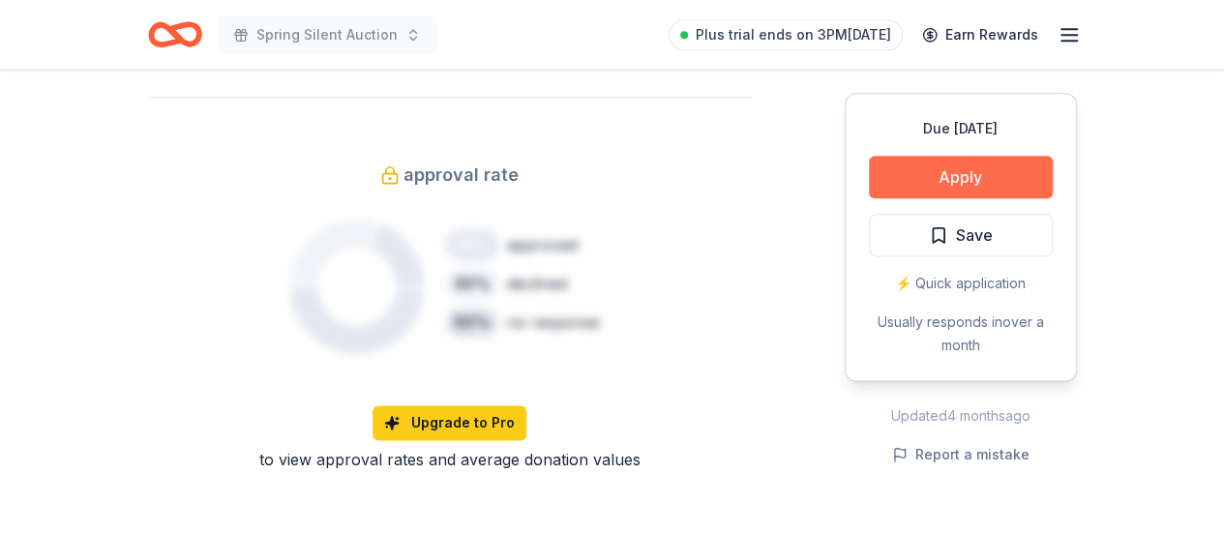
click at [998, 172] on button "Apply" at bounding box center [961, 177] width 184 height 43
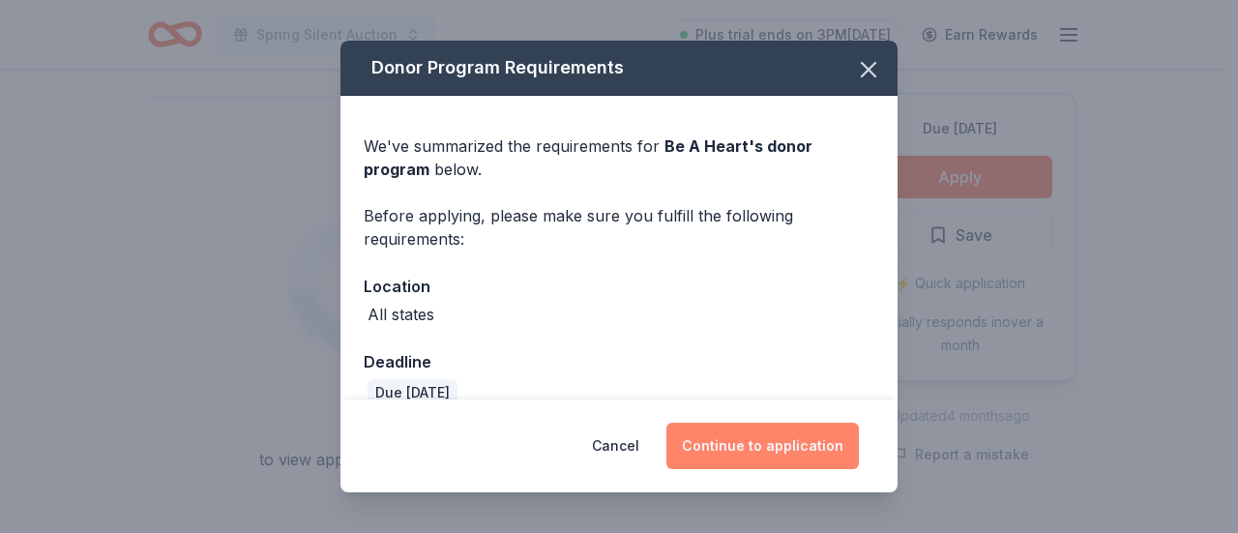
click at [747, 443] on button "Continue to application" at bounding box center [763, 446] width 193 height 46
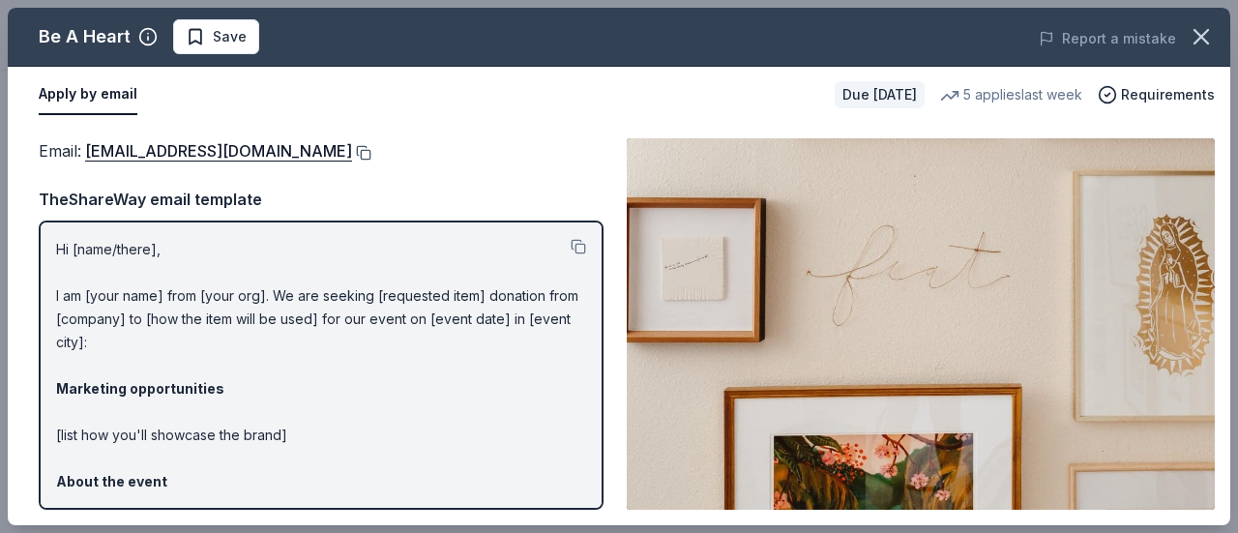
click at [352, 150] on button at bounding box center [361, 152] width 19 height 15
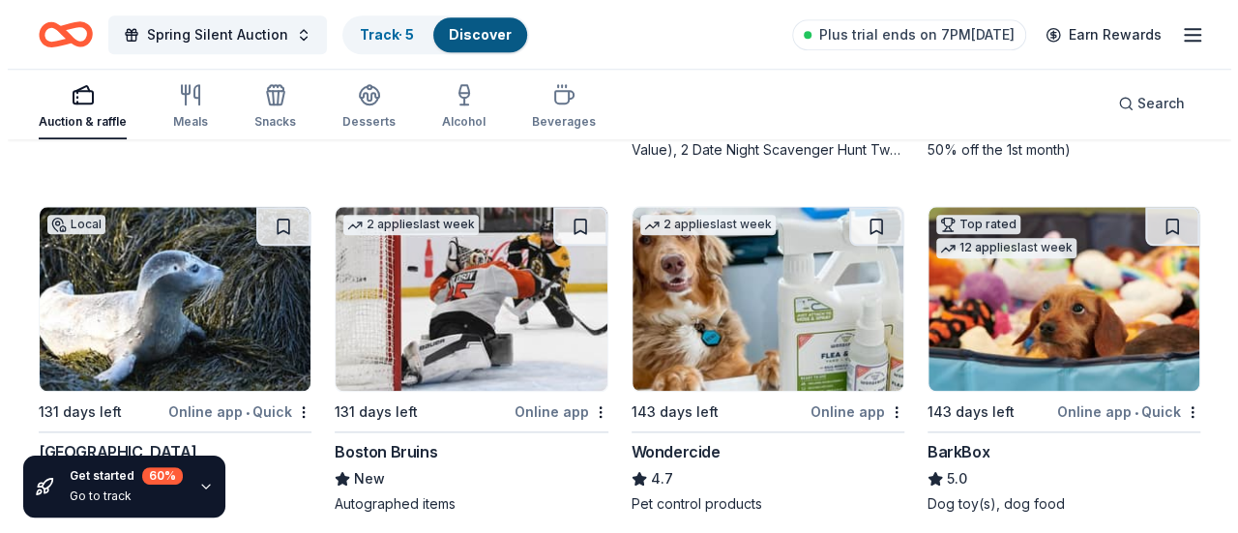
scroll to position [936, 0]
